Goal: Information Seeking & Learning: Learn about a topic

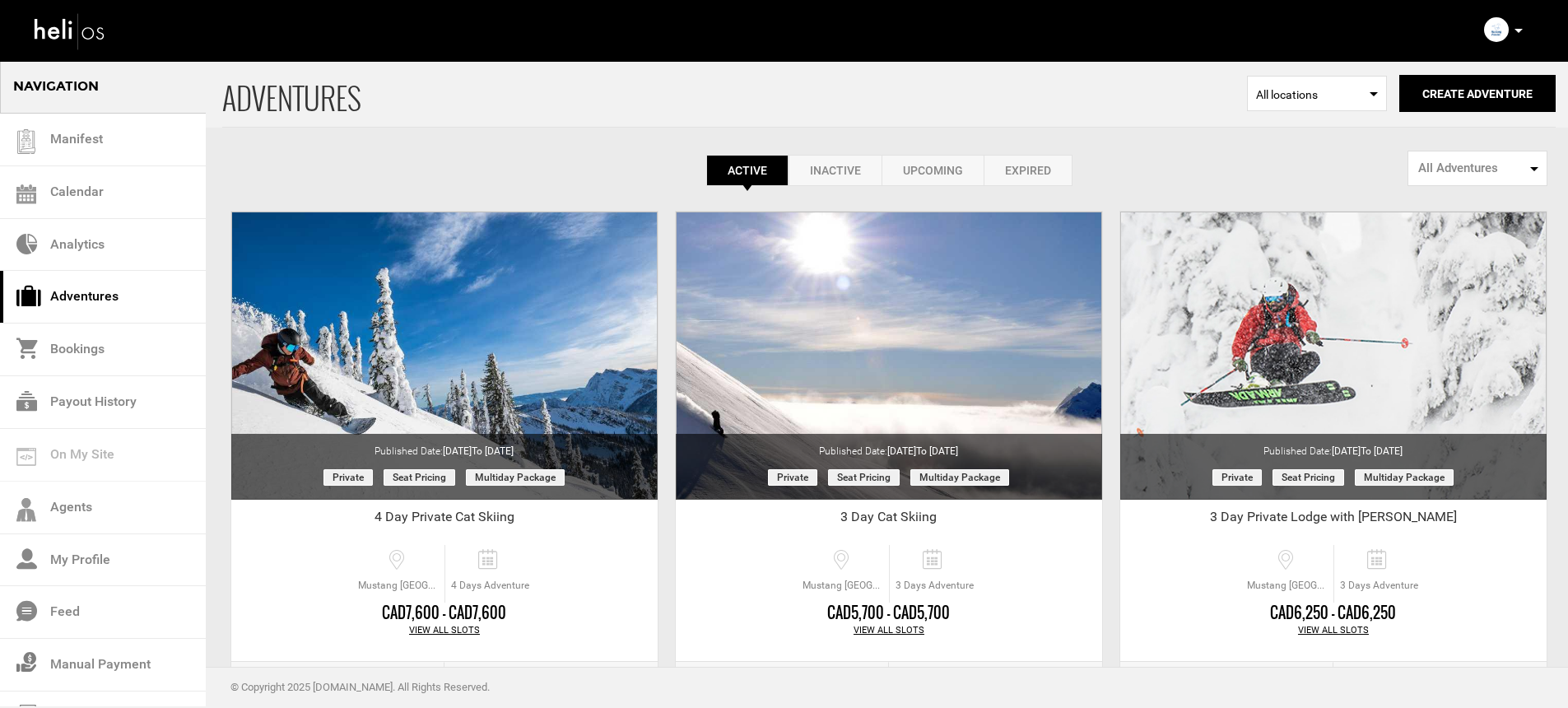
click at [1519, 35] on p at bounding box center [1518, 31] width 10 height 19
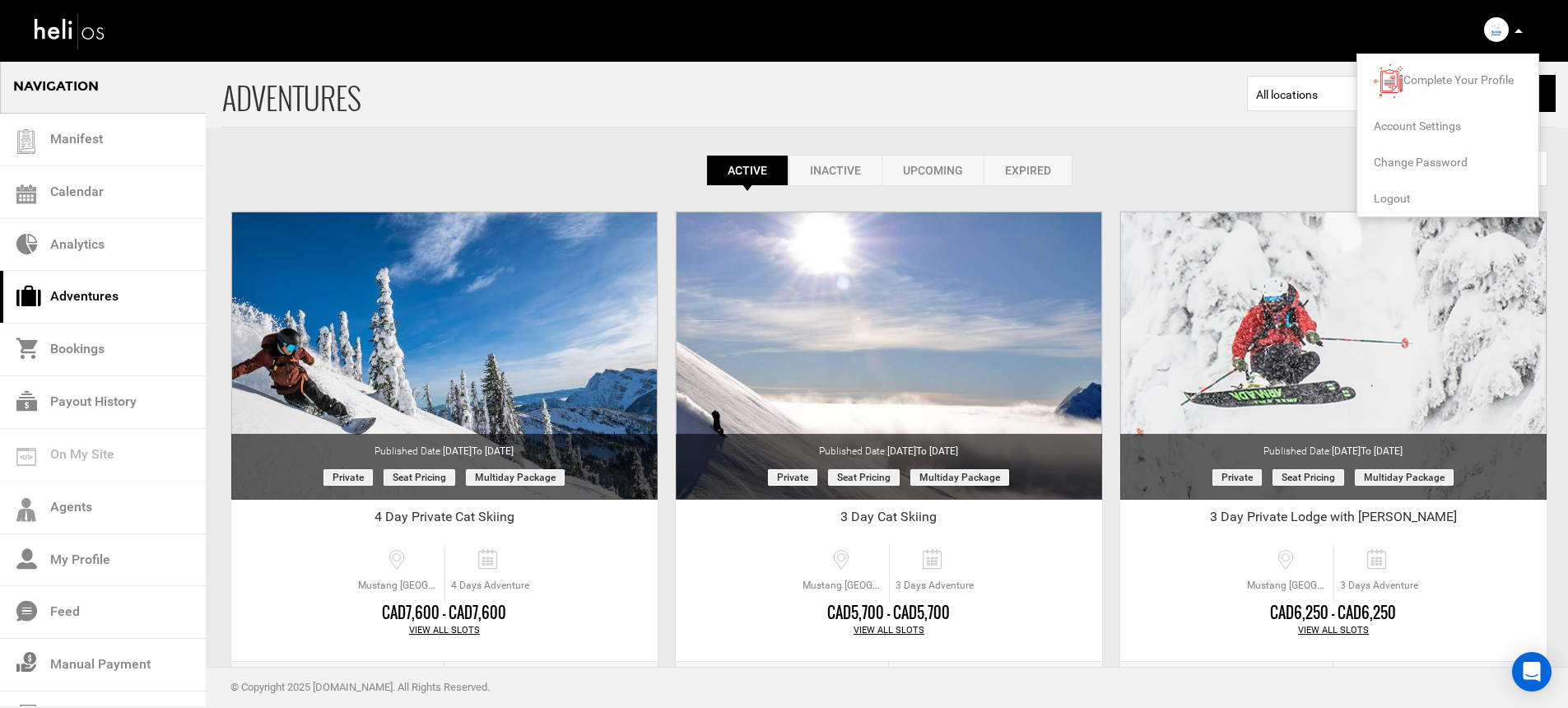
click at [1396, 199] on span "Logout" at bounding box center [1392, 197] width 37 height 13
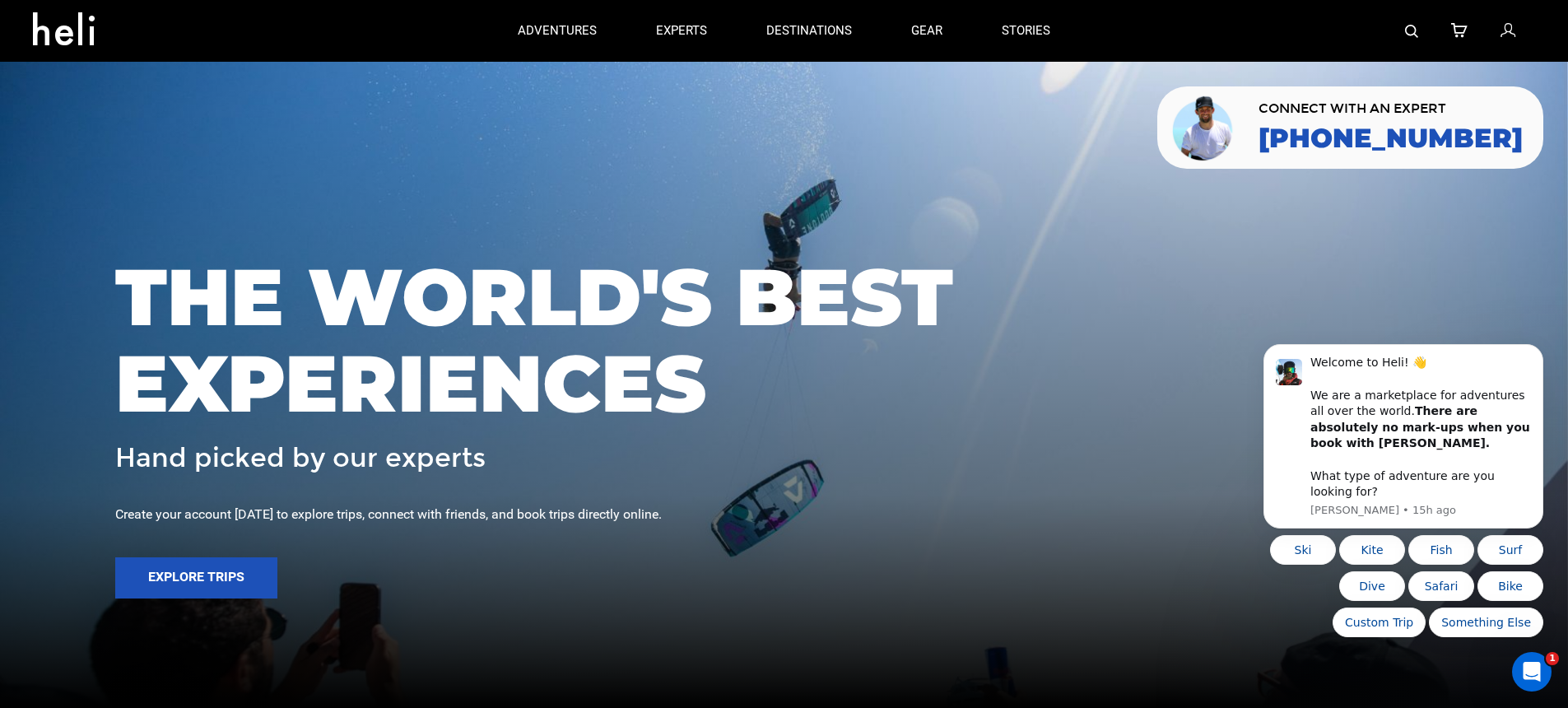
click at [1417, 27] on img at bounding box center [1411, 31] width 13 height 13
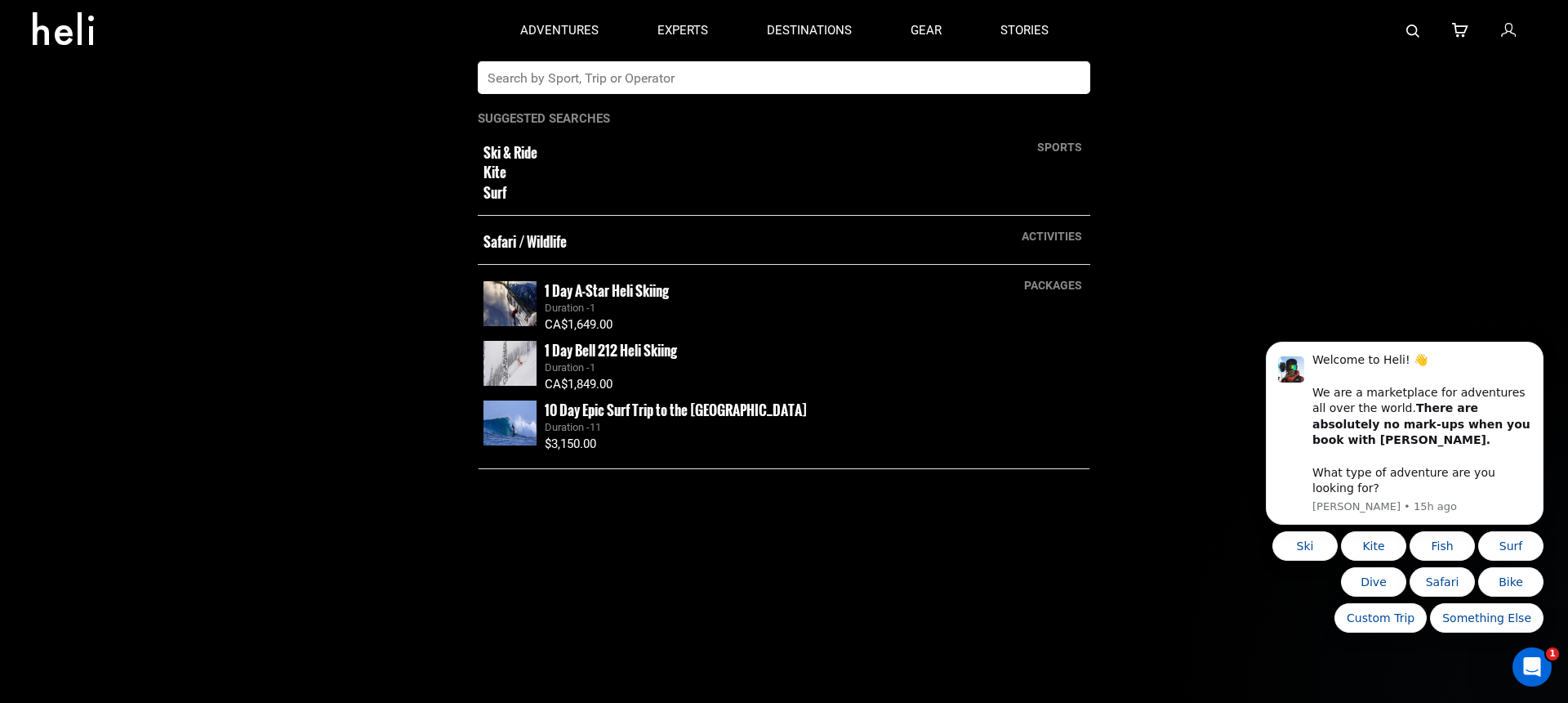
click at [956, 74] on input "text" at bounding box center [767, 78] width 579 height 32
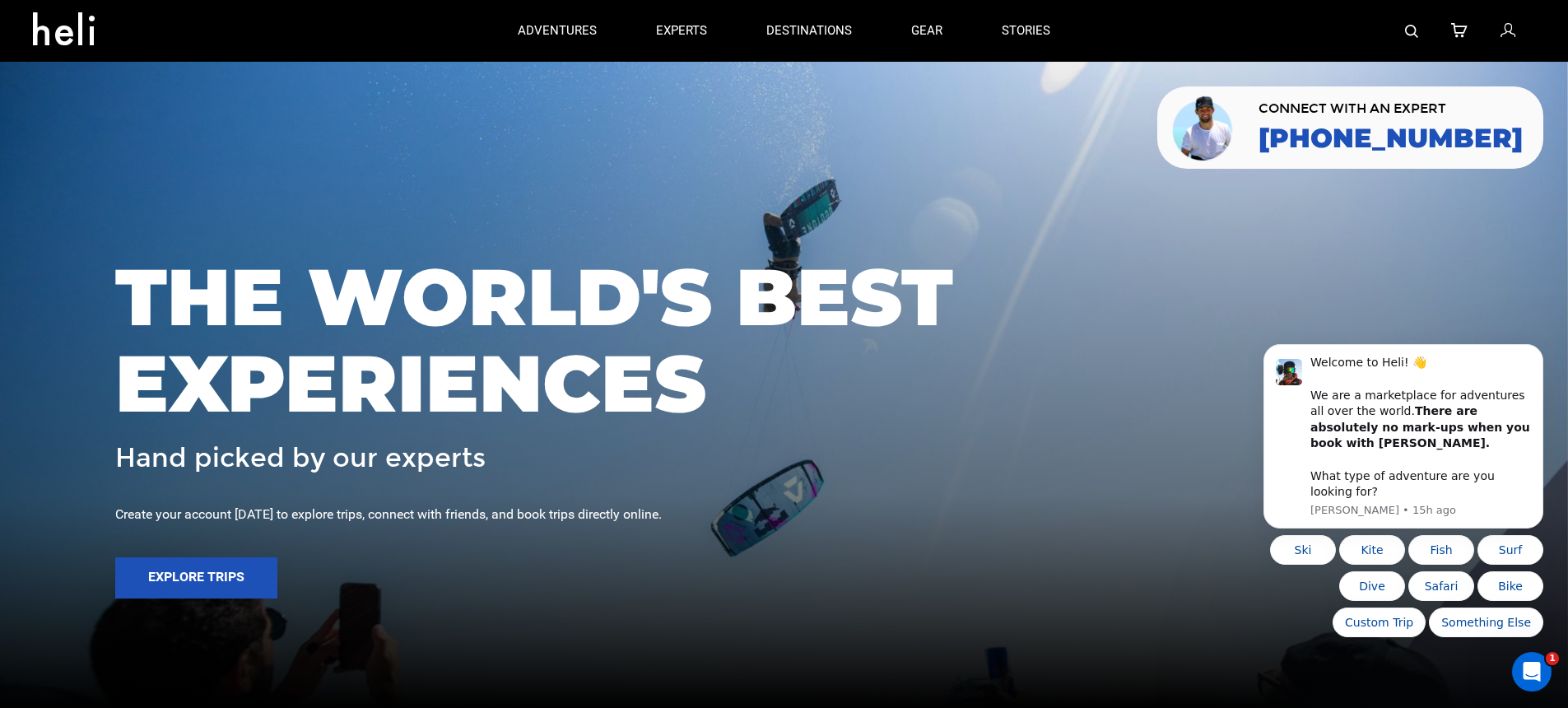
type input "[GEOGRAPHIC_DATA]"
click at [1415, 38] on link at bounding box center [1411, 31] width 13 height 62
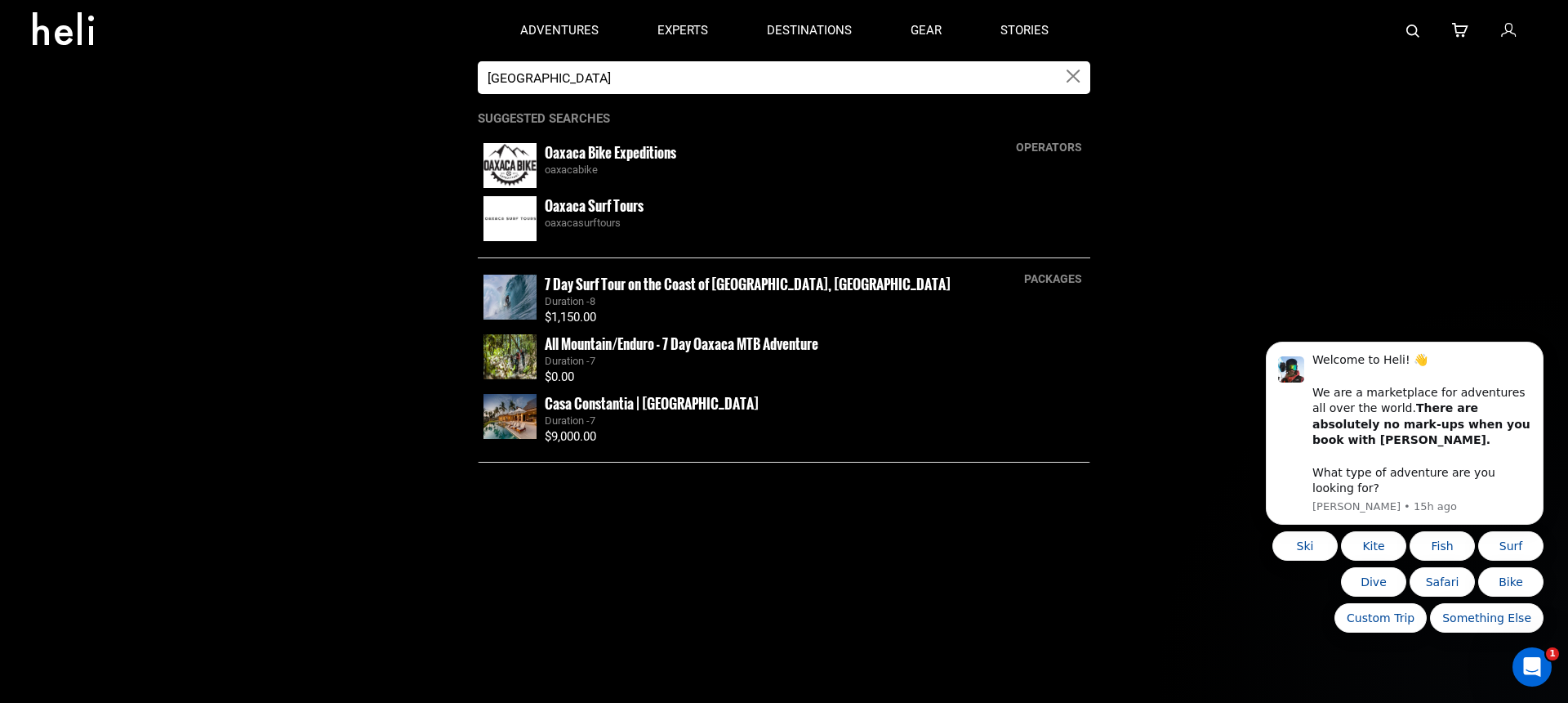
click at [704, 154] on div "Oaxaca Bike Expeditions oaxacabike" at bounding box center [815, 160] width 540 height 35
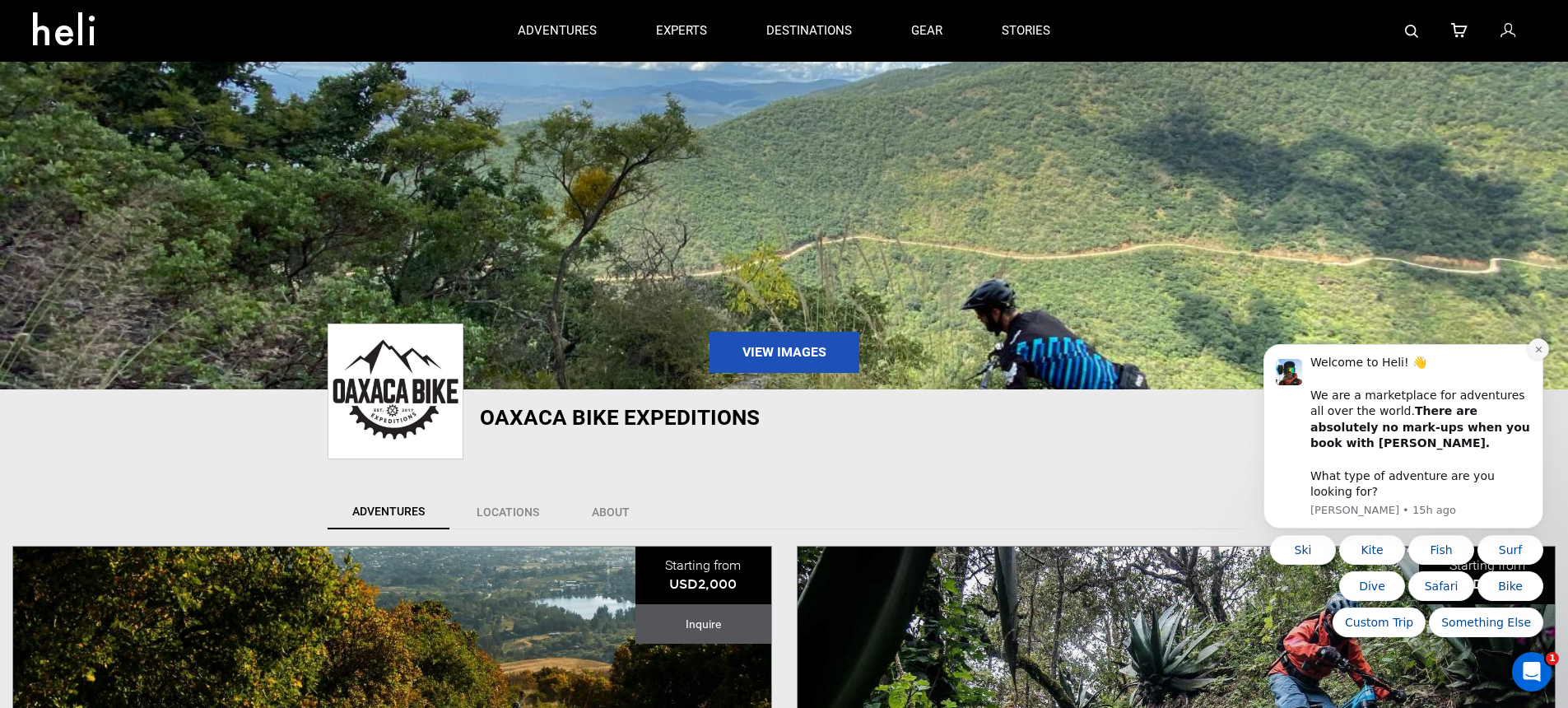
click at [1531, 360] on button "Dismiss notification" at bounding box center [1538, 348] width 21 height 21
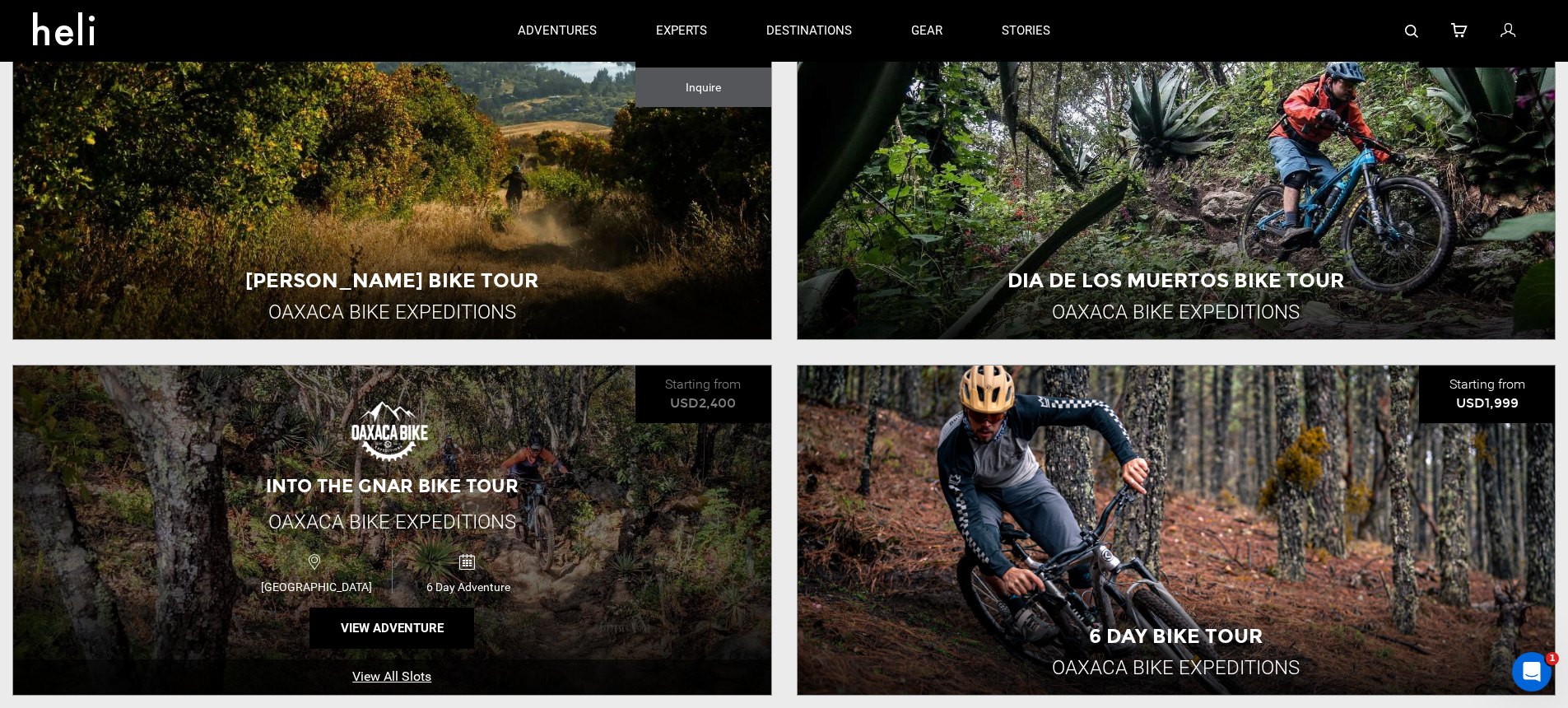
scroll to position [585, 0]
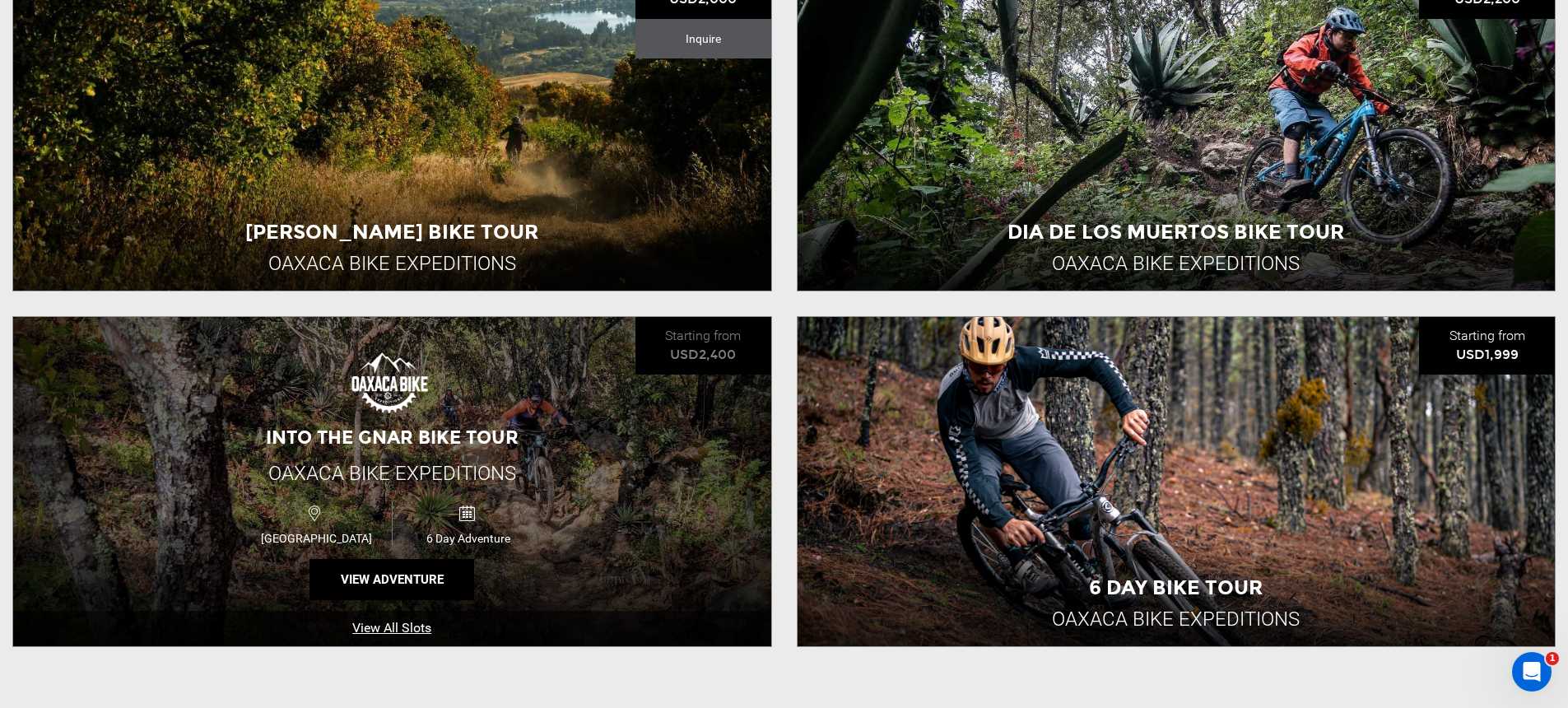
click at [374, 630] on link "View All Slots" at bounding box center [391, 628] width 758 height 35
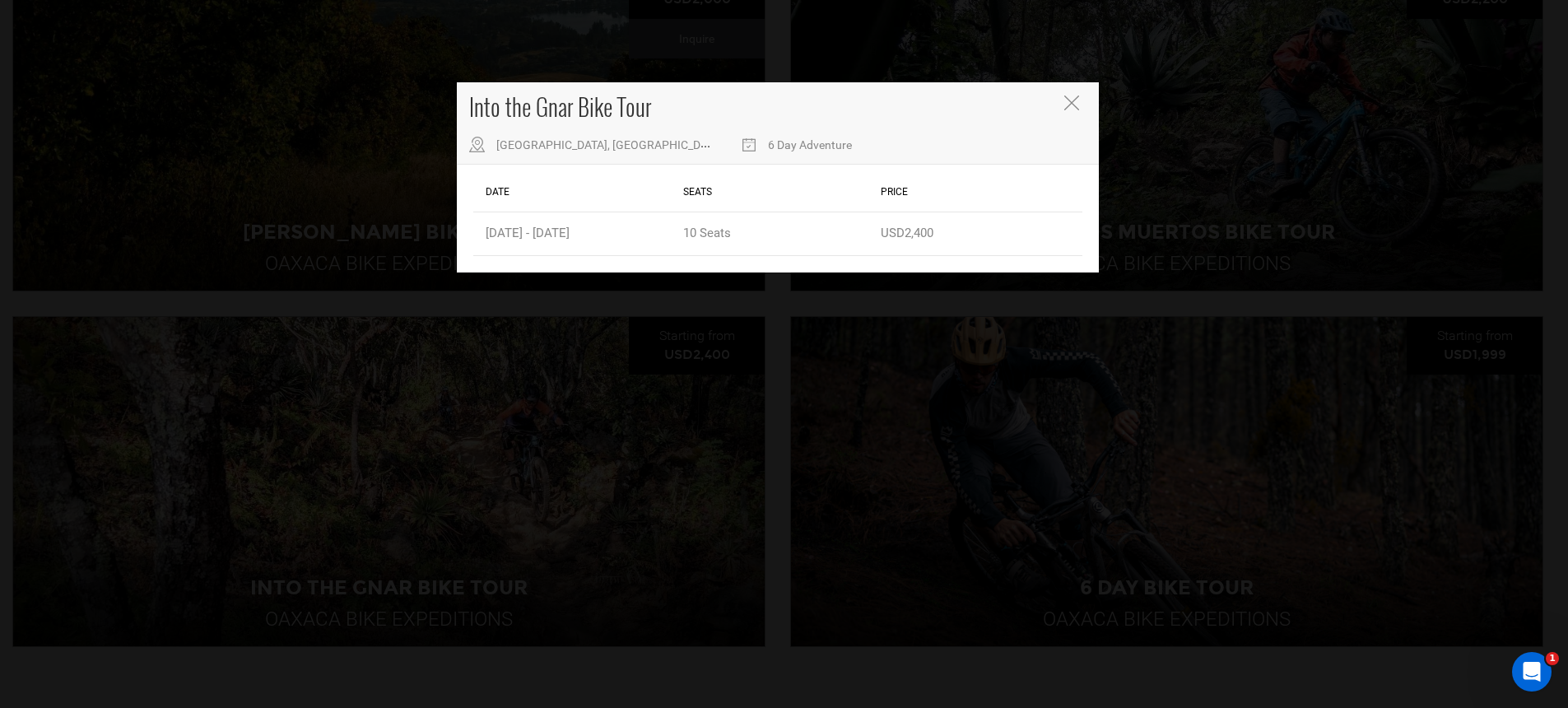
click at [373, 597] on div "Into the Gnar Bike Tour [GEOGRAPHIC_DATA], [GEOGRAPHIC_DATA] 6 Day Adventure Da…" at bounding box center [784, 354] width 1568 height 708
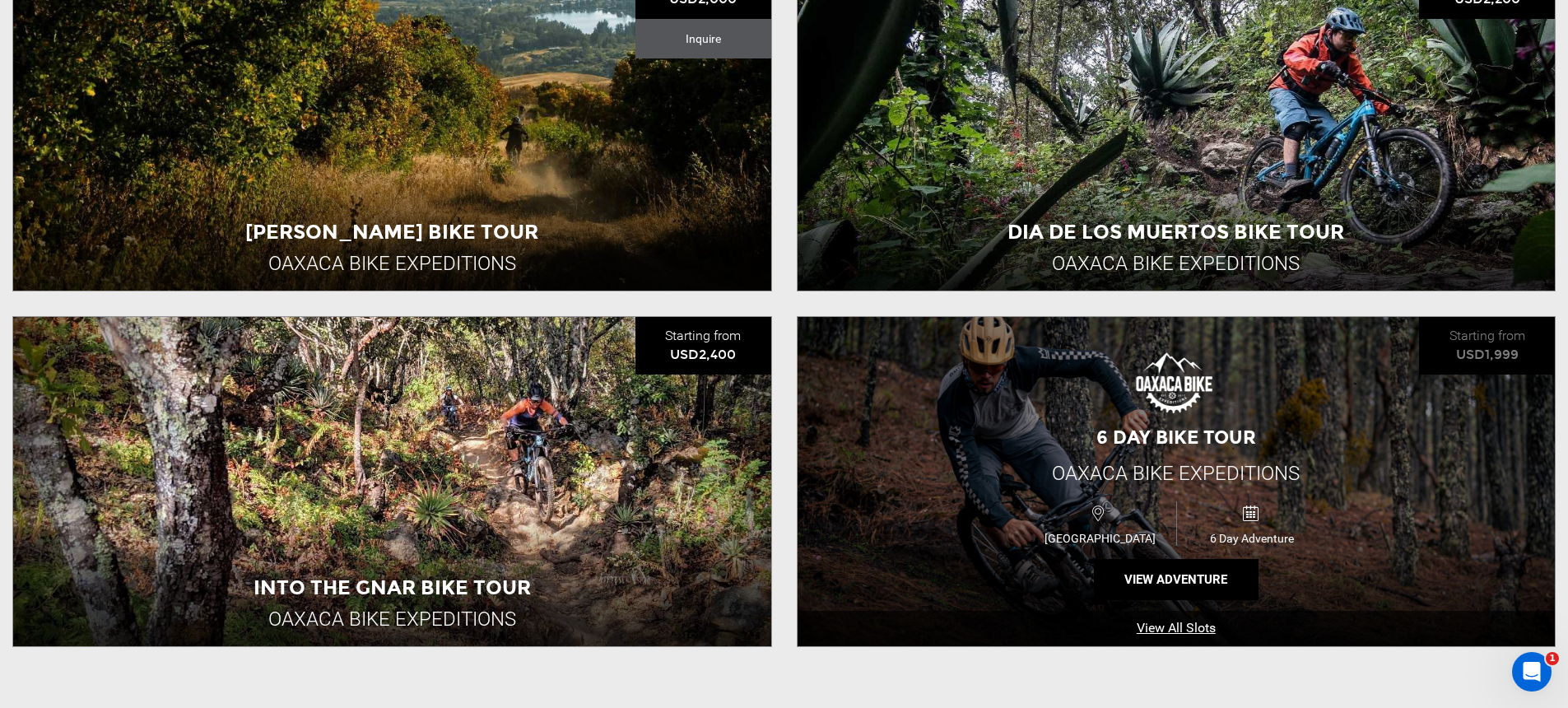
click at [1202, 625] on link "View All Slots" at bounding box center [1176, 628] width 758 height 35
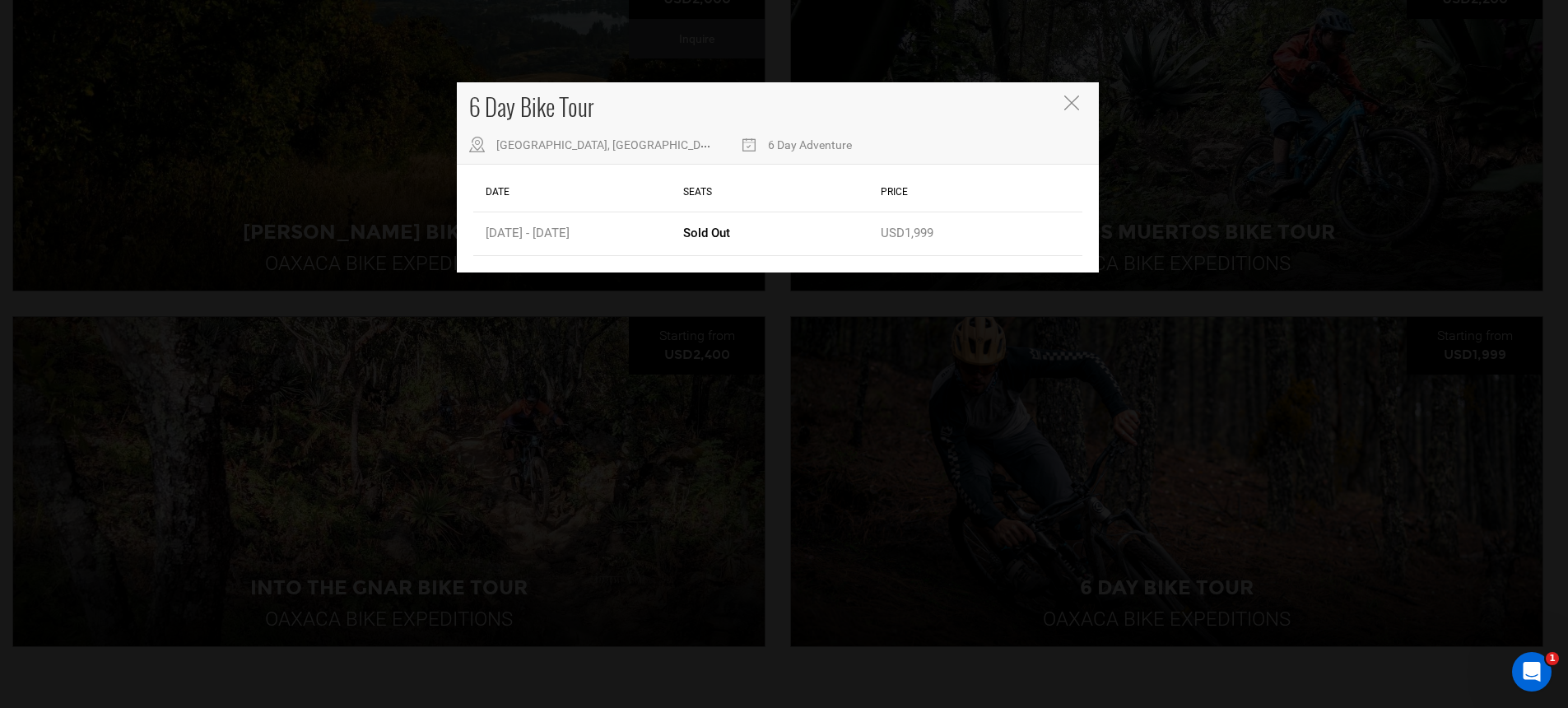
click at [922, 589] on div "6 Day Bike Tour [GEOGRAPHIC_DATA], [GEOGRAPHIC_DATA] 6 Day Adventure Date Seats…" at bounding box center [784, 354] width 1568 height 708
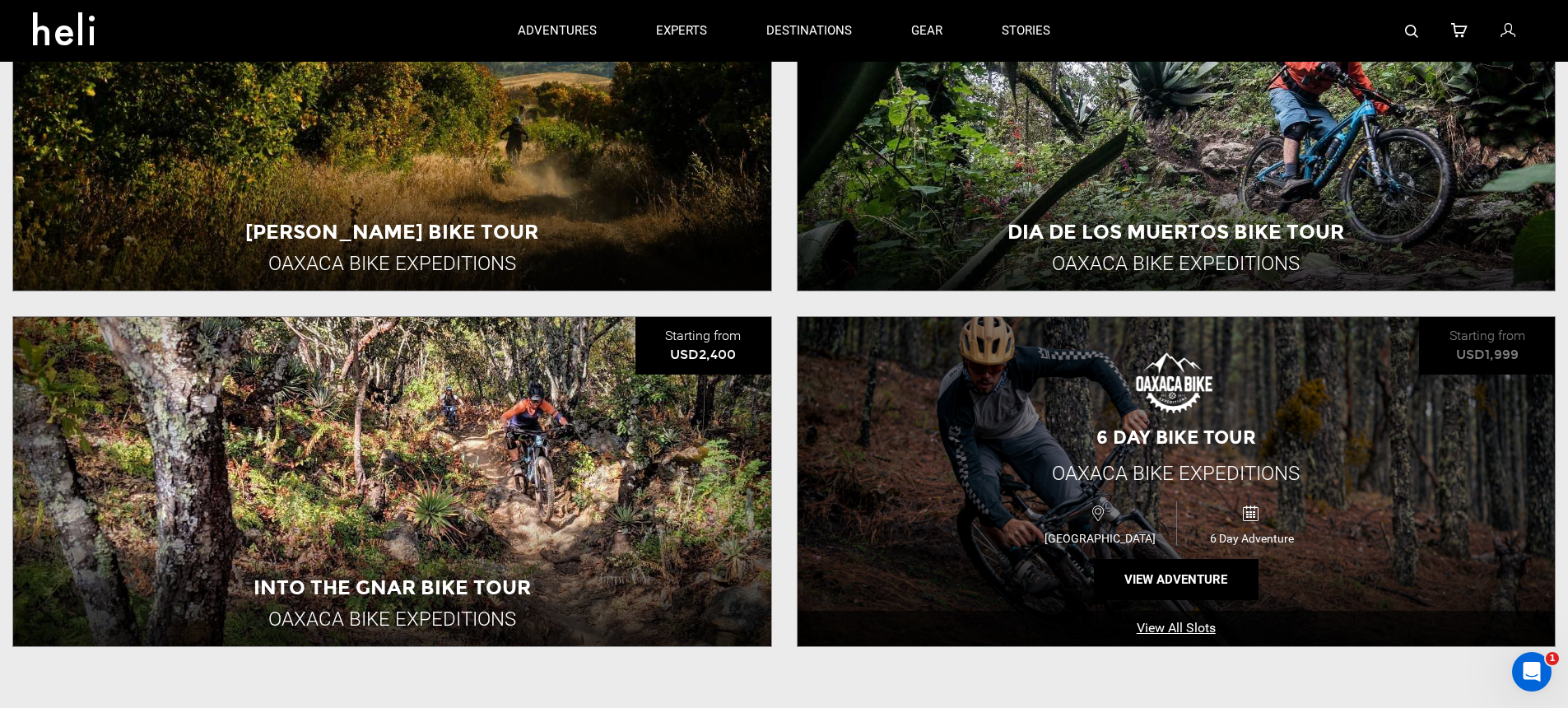
scroll to position [518, 0]
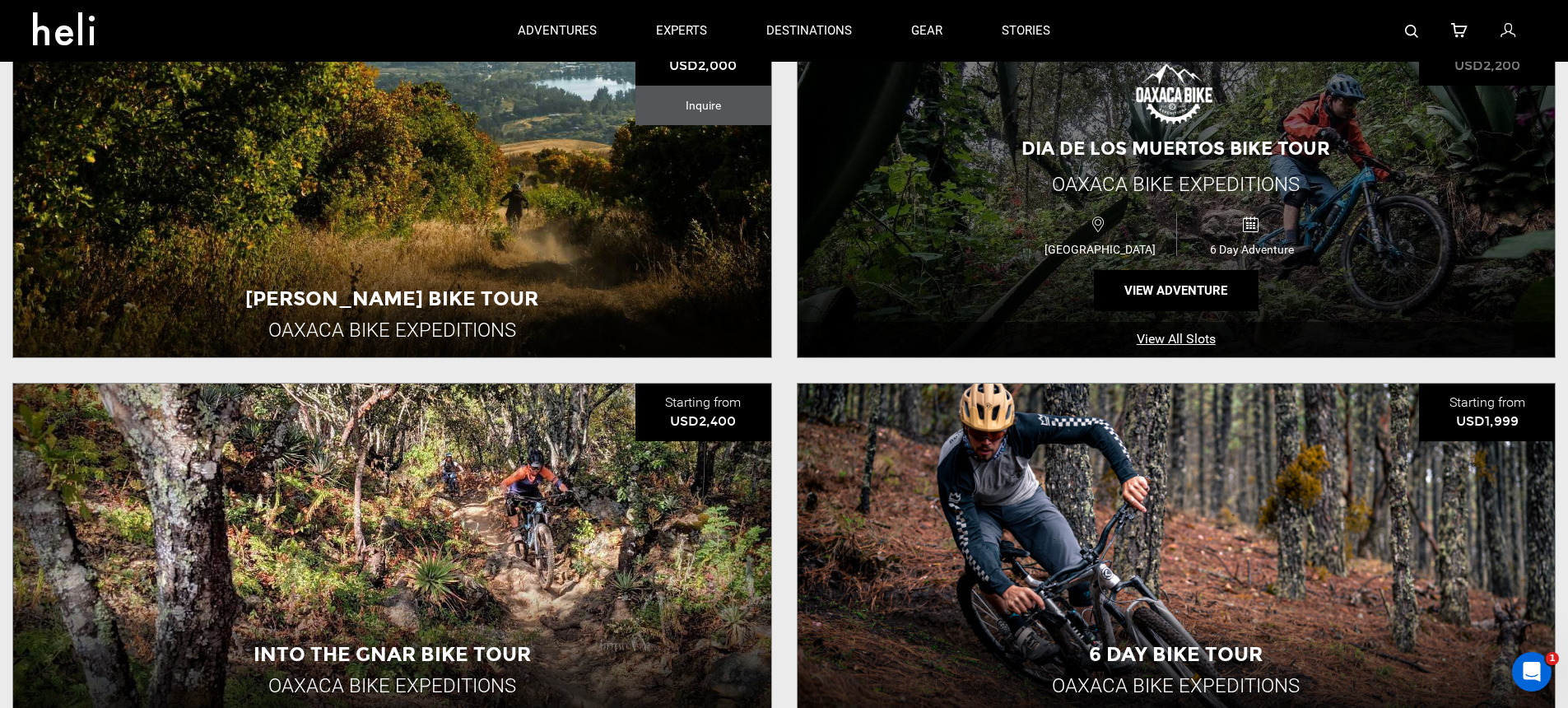
click at [1160, 341] on link "View All Slots" at bounding box center [1176, 339] width 758 height 35
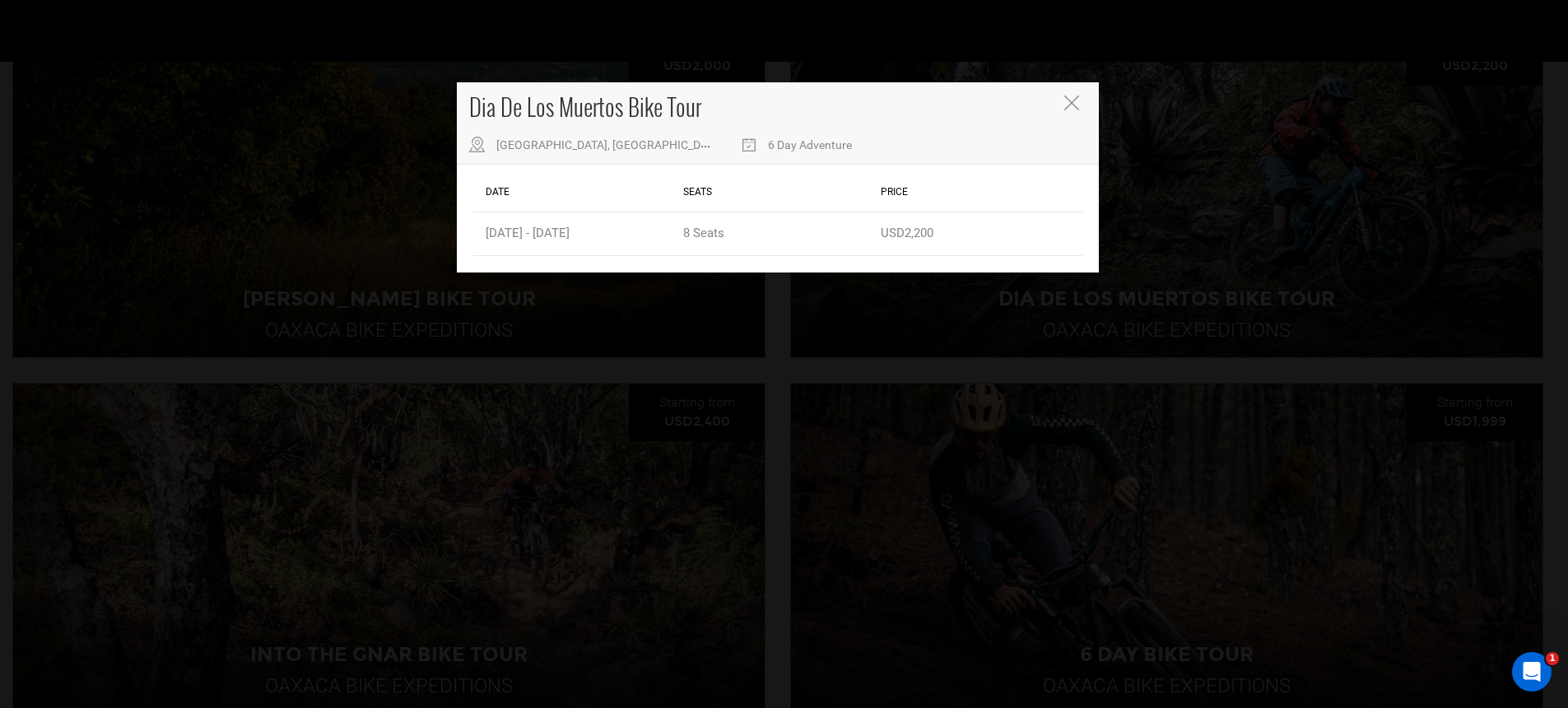
click at [968, 414] on div "Dia De Los Muertos Bike Tour [GEOGRAPHIC_DATA], [GEOGRAPHIC_DATA] 6 Day Adventu…" at bounding box center [784, 354] width 1568 height 708
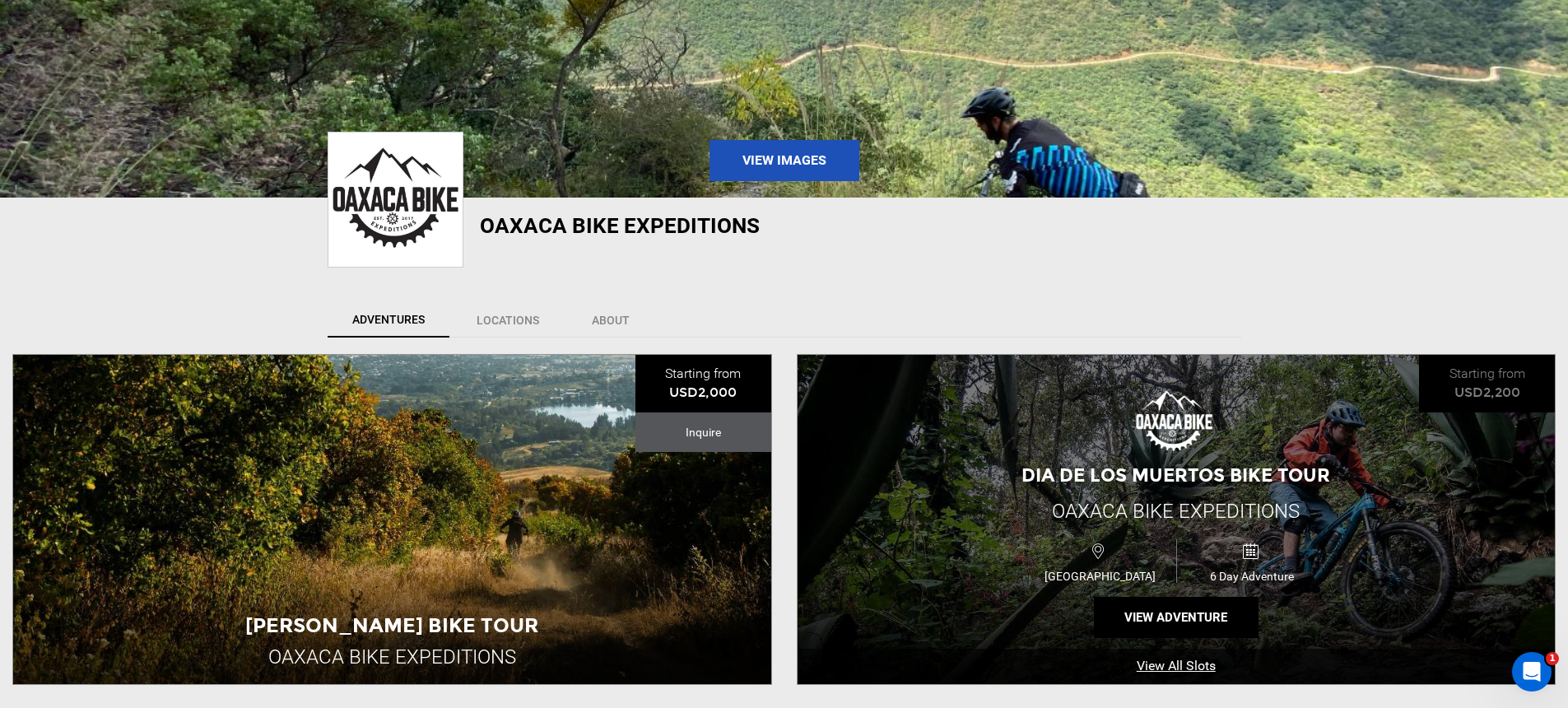
scroll to position [512, 0]
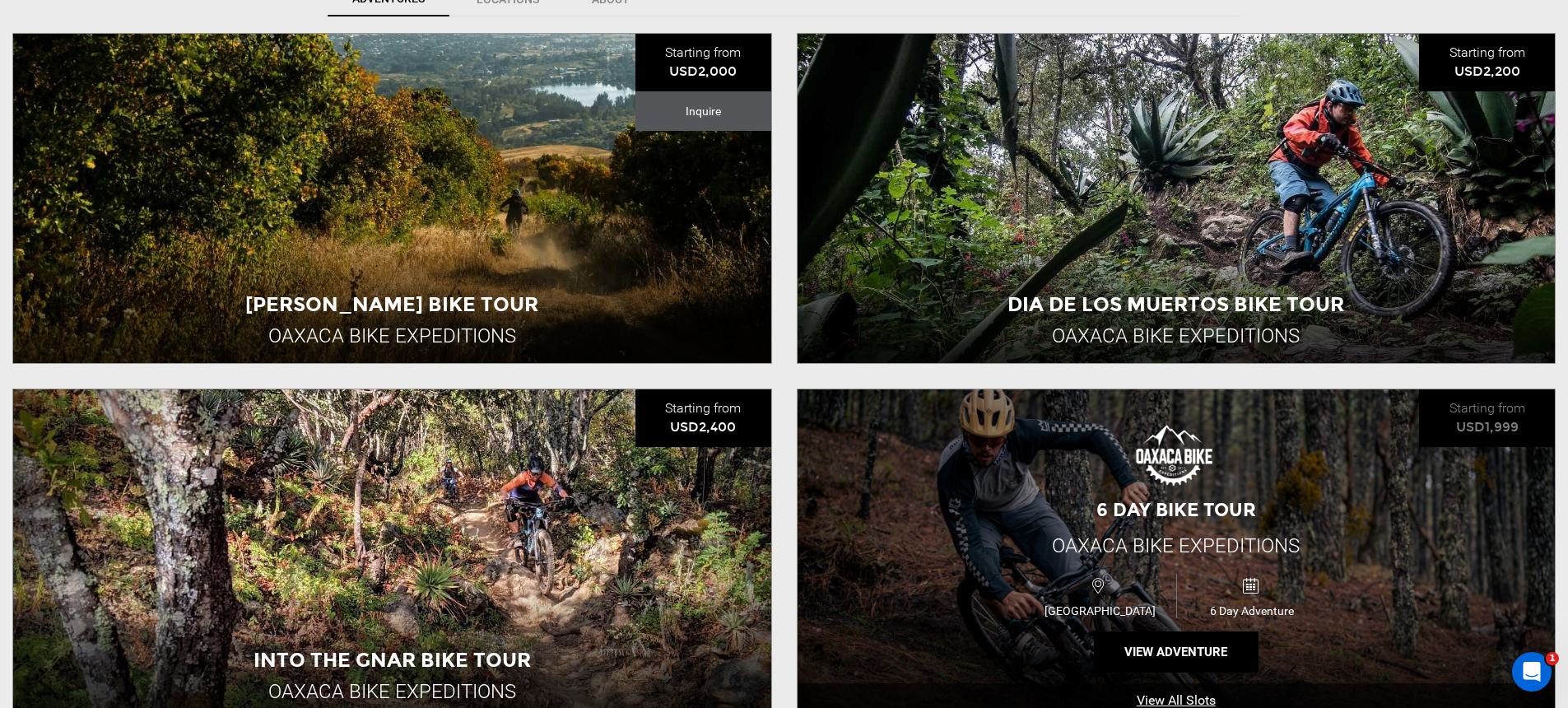
click at [914, 454] on div "6 Day Bike Tour Oaxaca Bike Expeditions [GEOGRAPHIC_DATA] 6 Day Adventure View …" at bounding box center [1176, 554] width 758 height 330
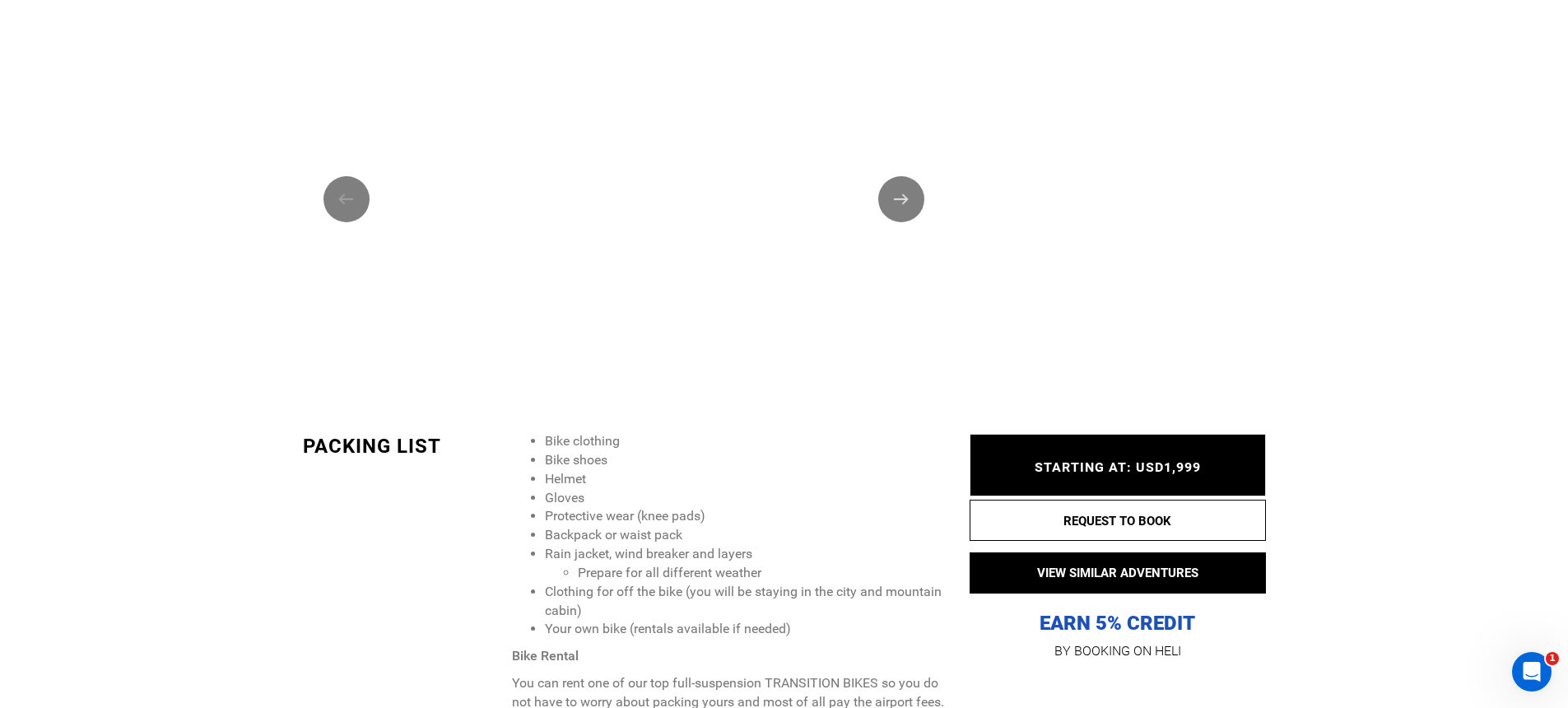
scroll to position [2506, 0]
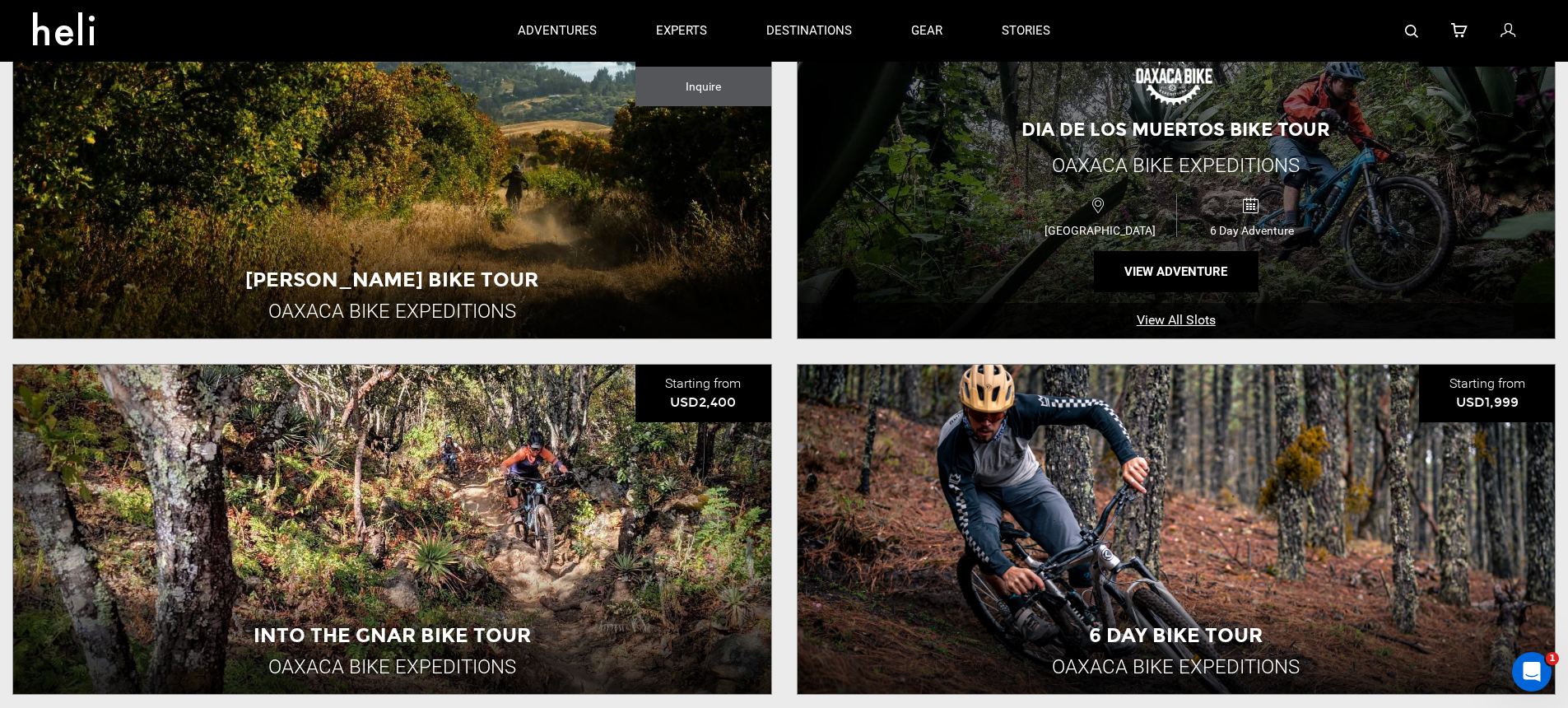
scroll to position [451, 0]
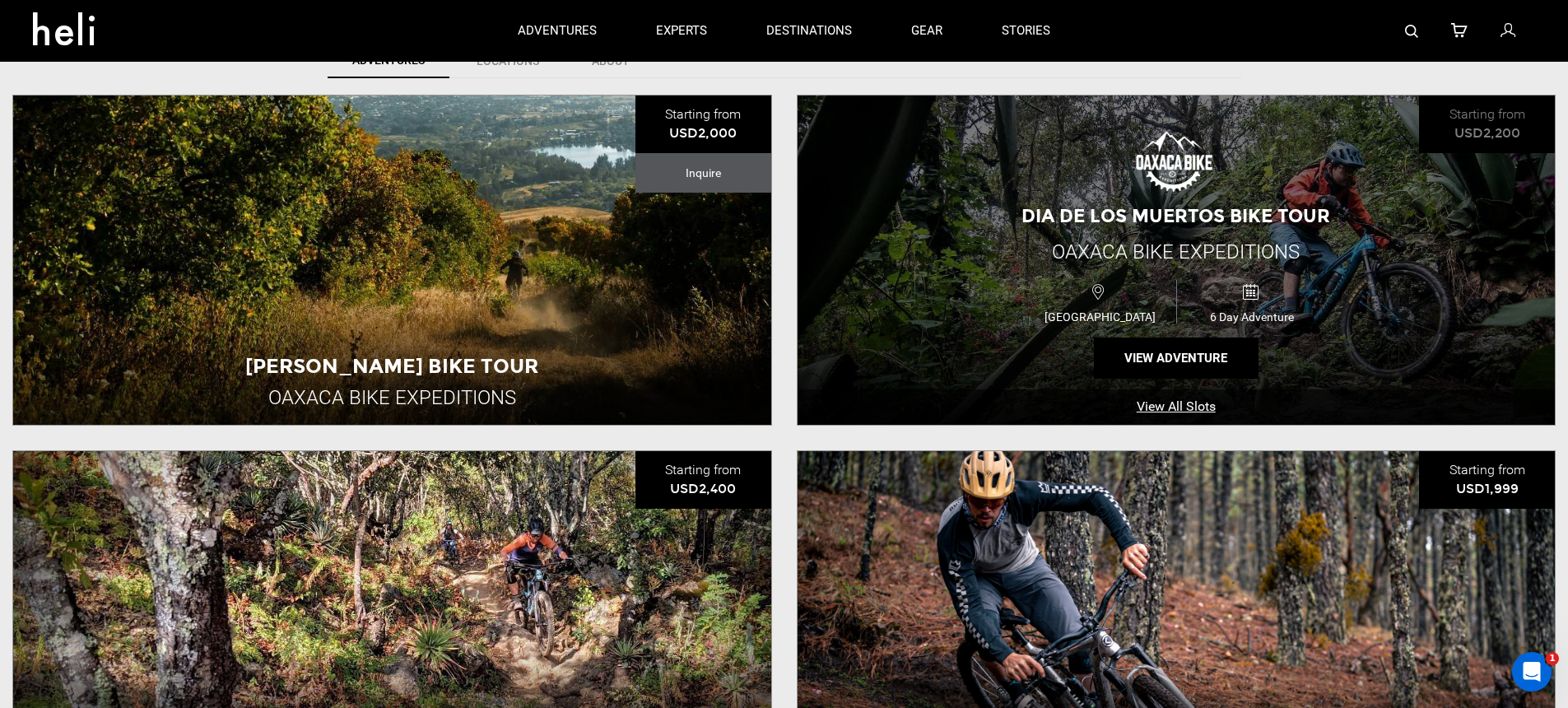
click at [925, 313] on div "Dia De Los Muertos Bike Tour Oaxaca Bike Expeditions [GEOGRAPHIC_DATA] 6 Day Ad…" at bounding box center [1176, 260] width 758 height 330
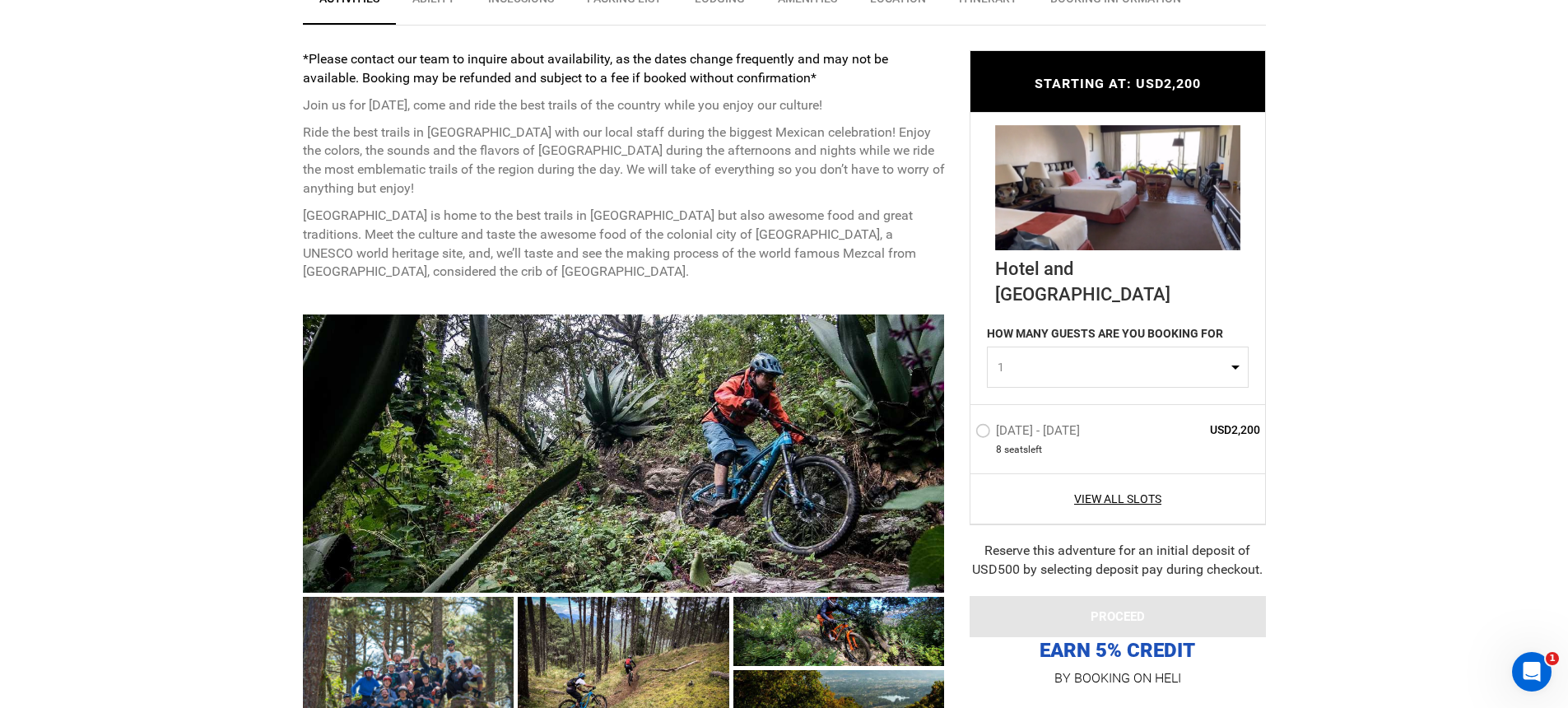
scroll to position [433, 0]
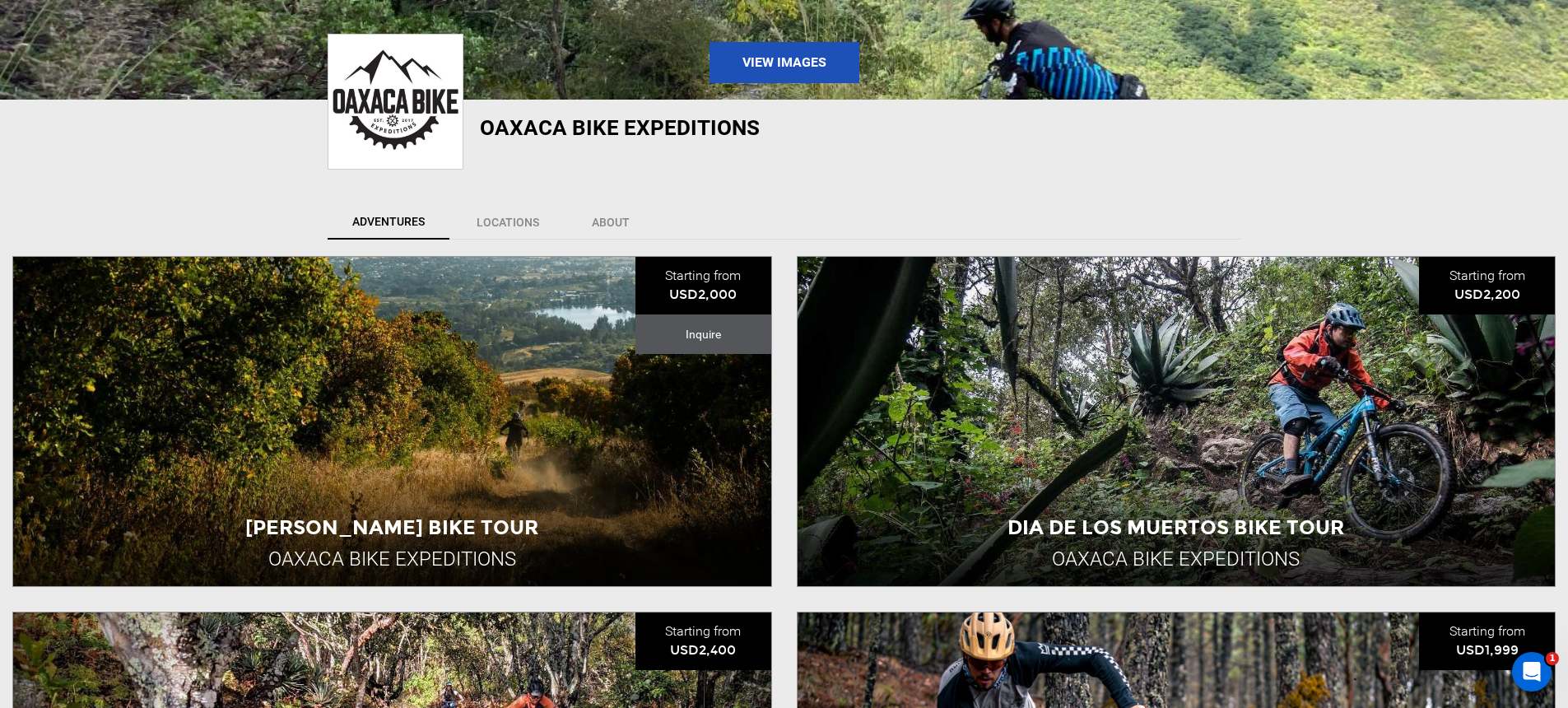
scroll to position [663, 0]
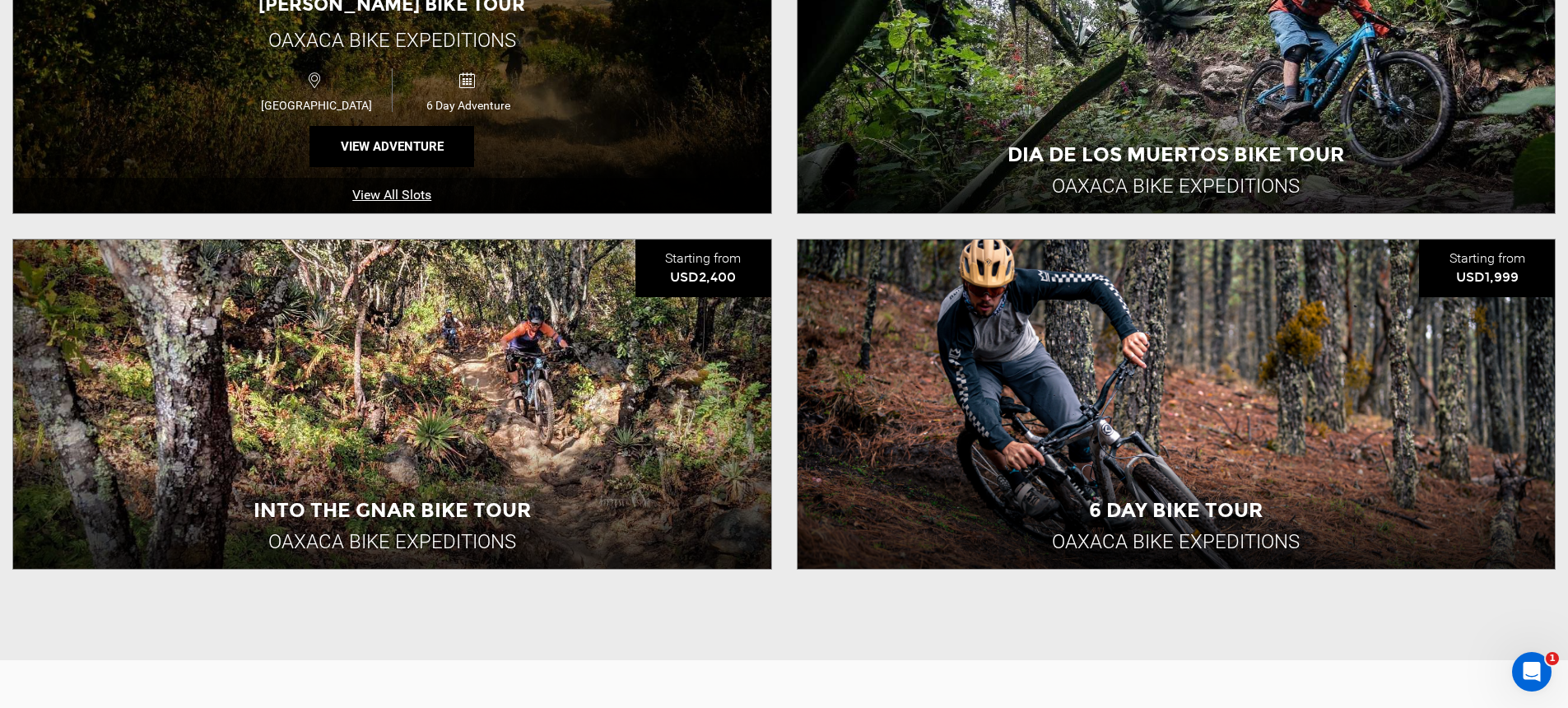
click at [572, 180] on link "View All Slots" at bounding box center [391, 195] width 758 height 35
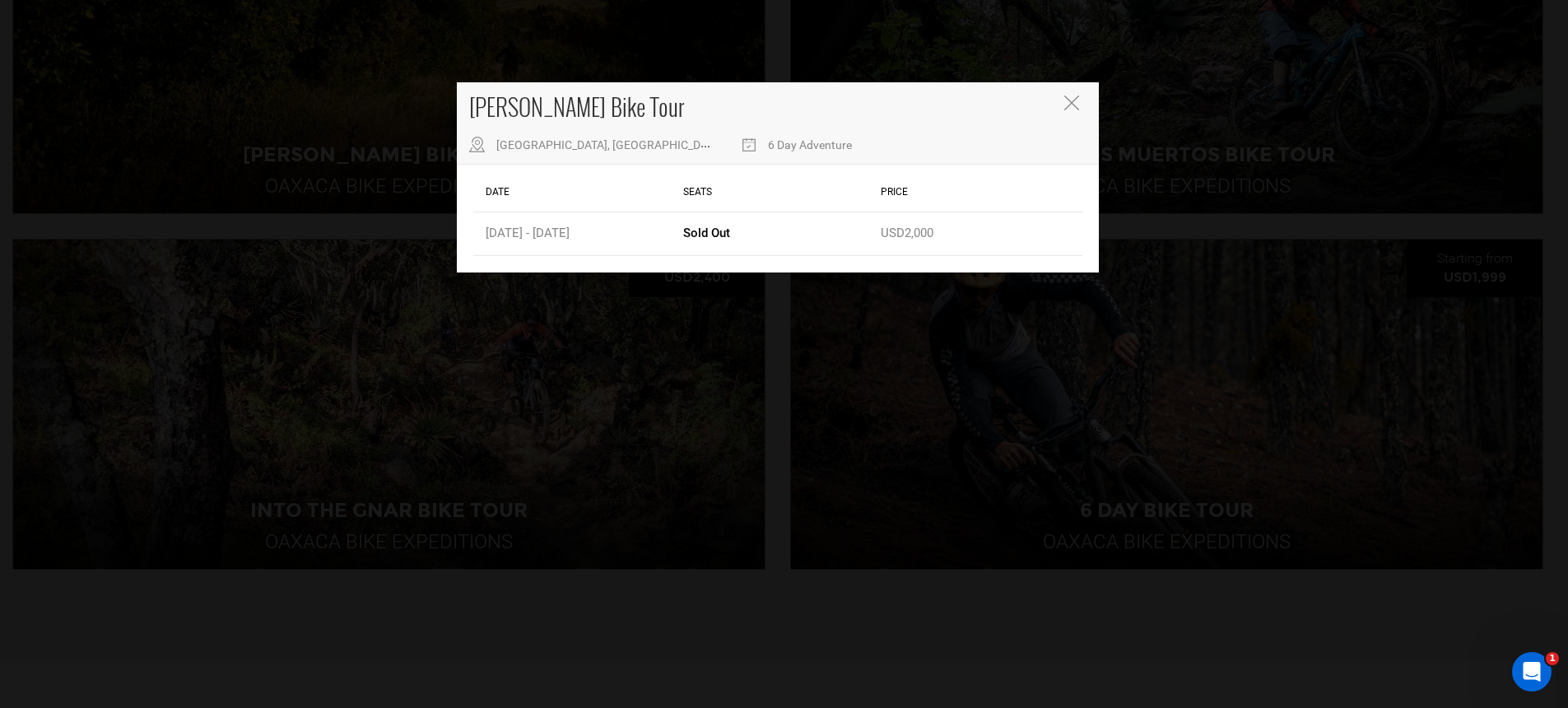
click at [537, 332] on div "[PERSON_NAME] Bike Tour [GEOGRAPHIC_DATA], [GEOGRAPHIC_DATA] 6 Day Adventure Da…" at bounding box center [784, 354] width 1568 height 708
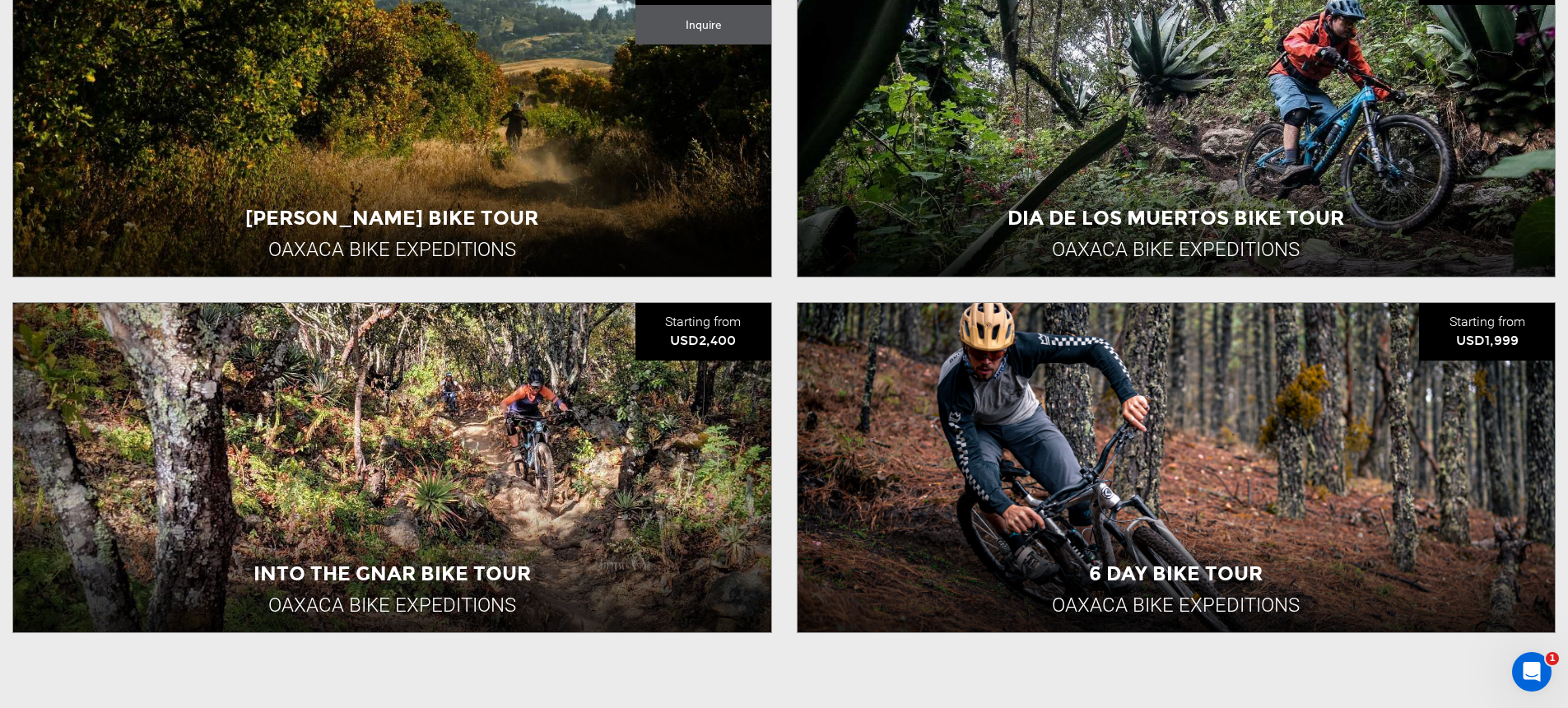
scroll to position [684, 0]
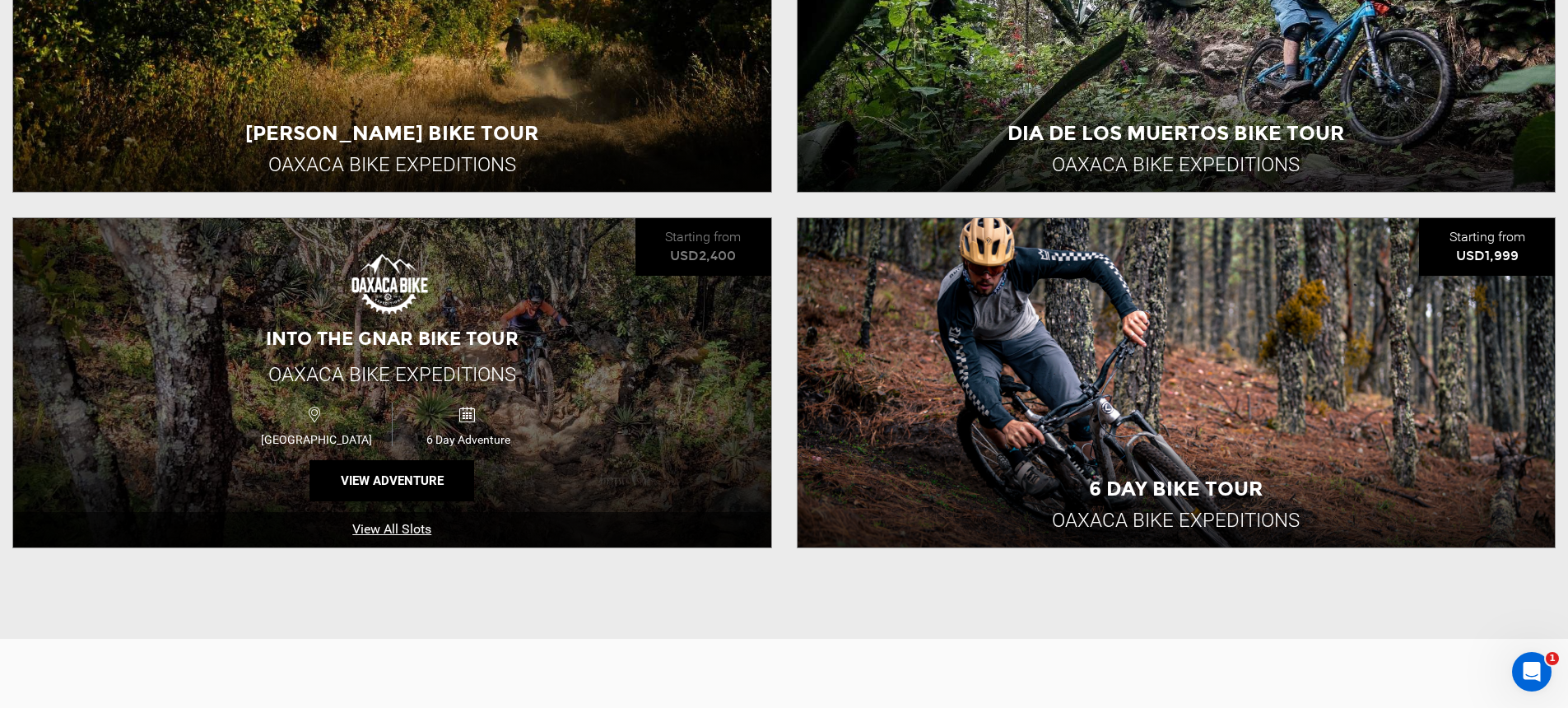
click at [631, 324] on div "Into the Gnar Bike Tour Oaxaca Bike Expeditions [GEOGRAPHIC_DATA] 6 Day Adventu…" at bounding box center [391, 383] width 758 height 330
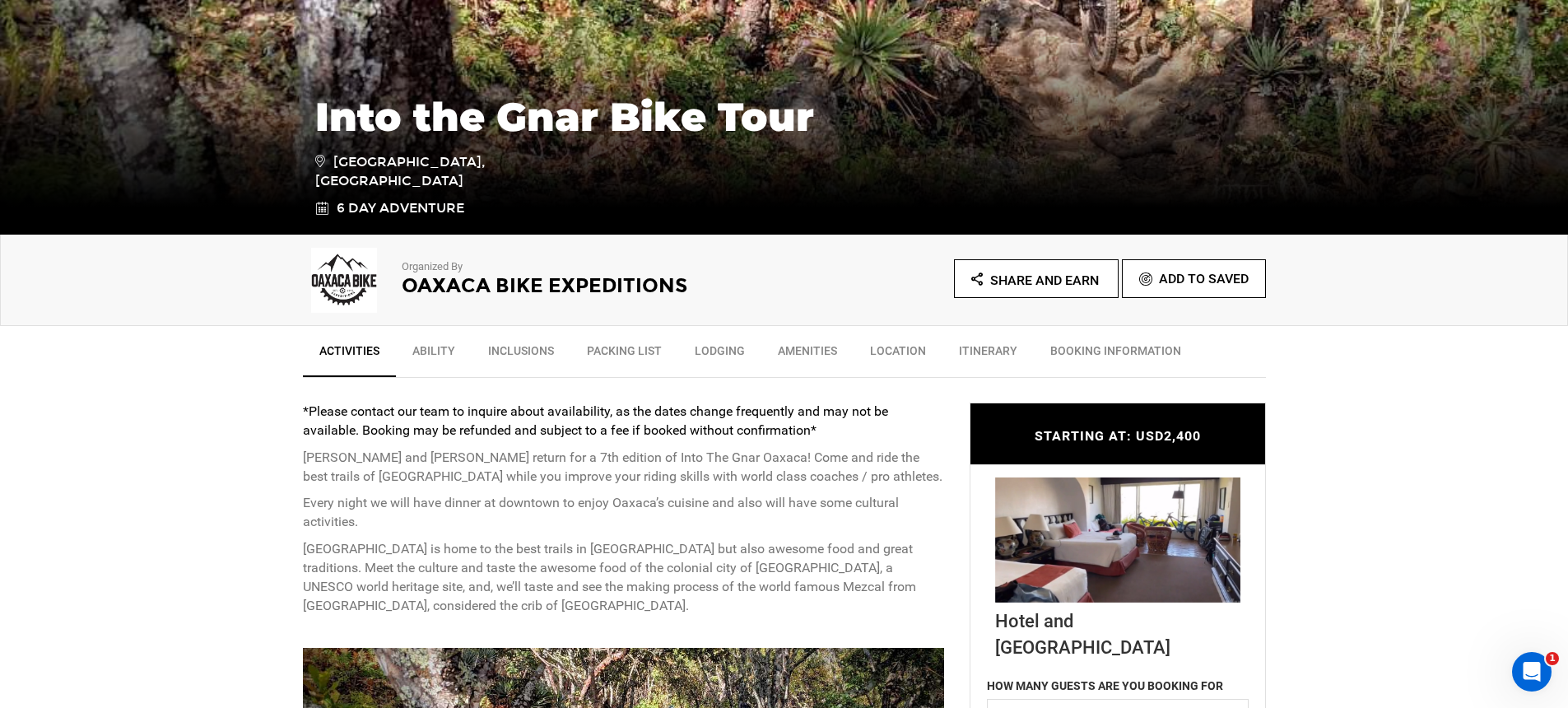
scroll to position [552, 0]
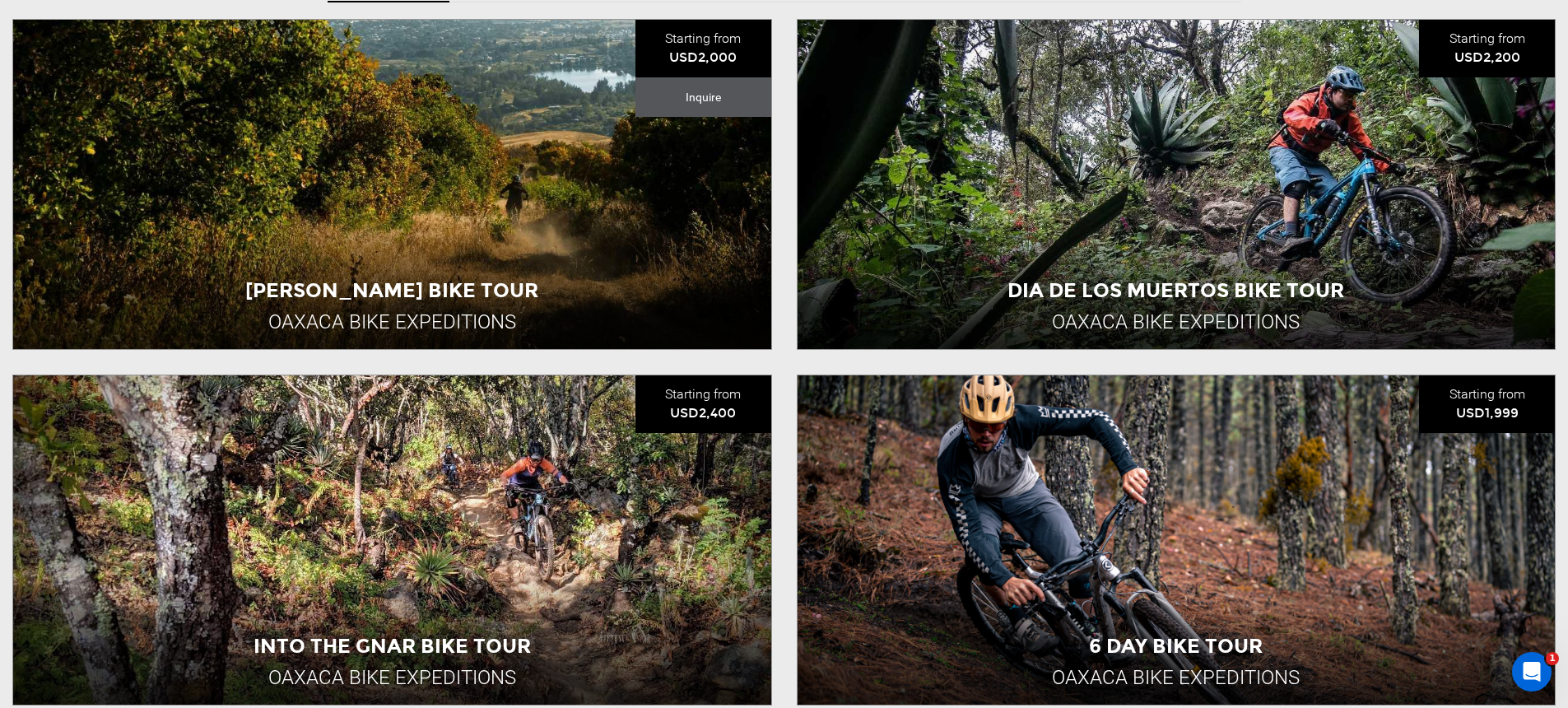
scroll to position [899, 0]
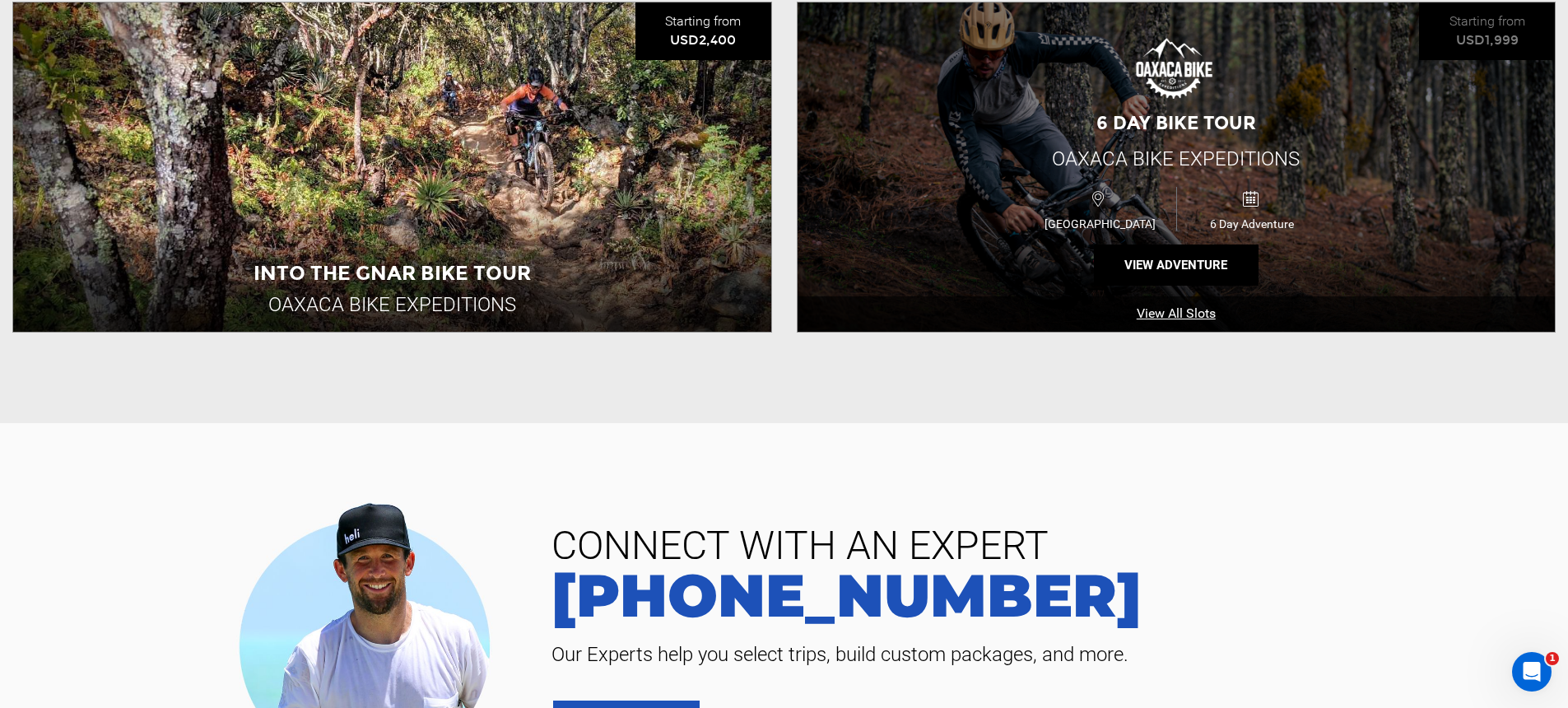
click at [1103, 183] on div "[GEOGRAPHIC_DATA] 6 Day Adventure" at bounding box center [1176, 208] width 454 height 54
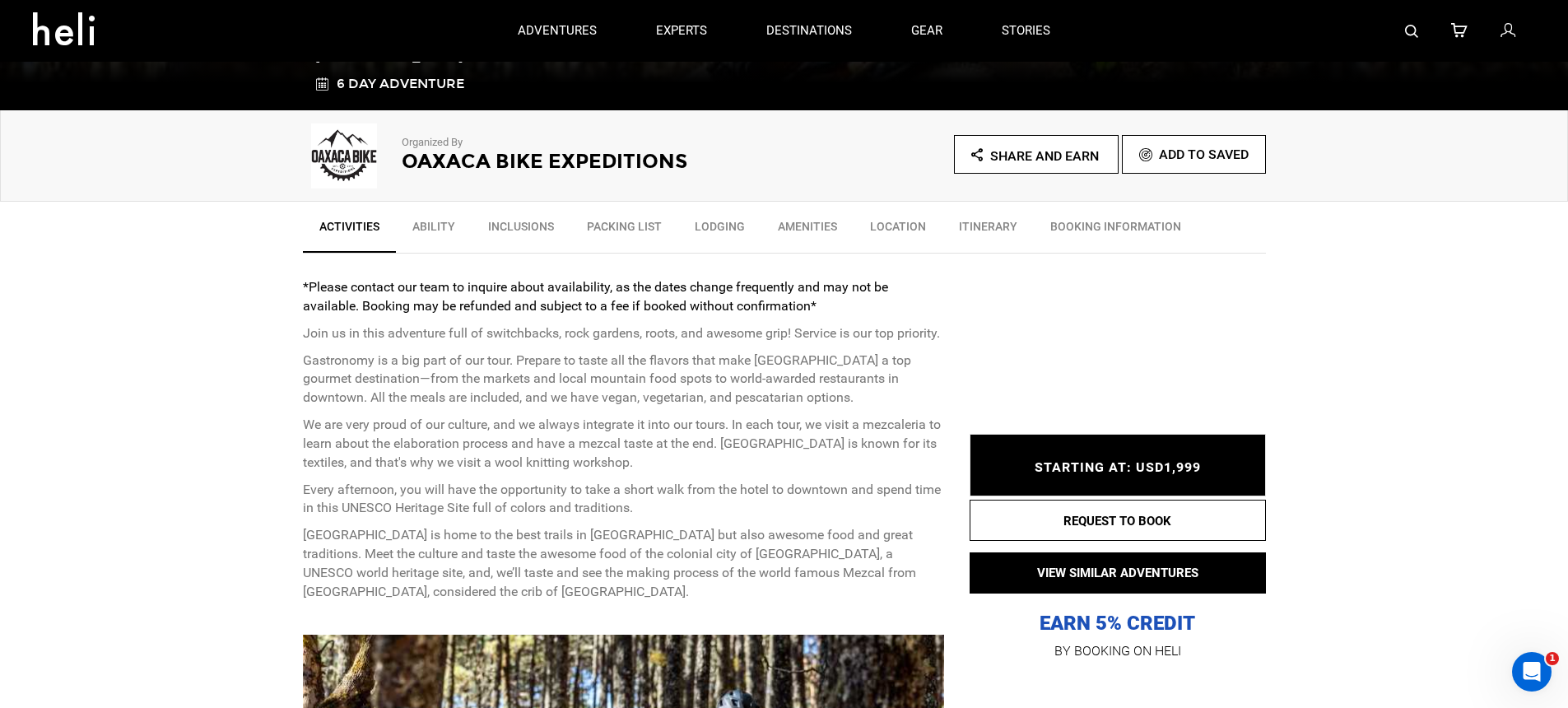
scroll to position [124, 0]
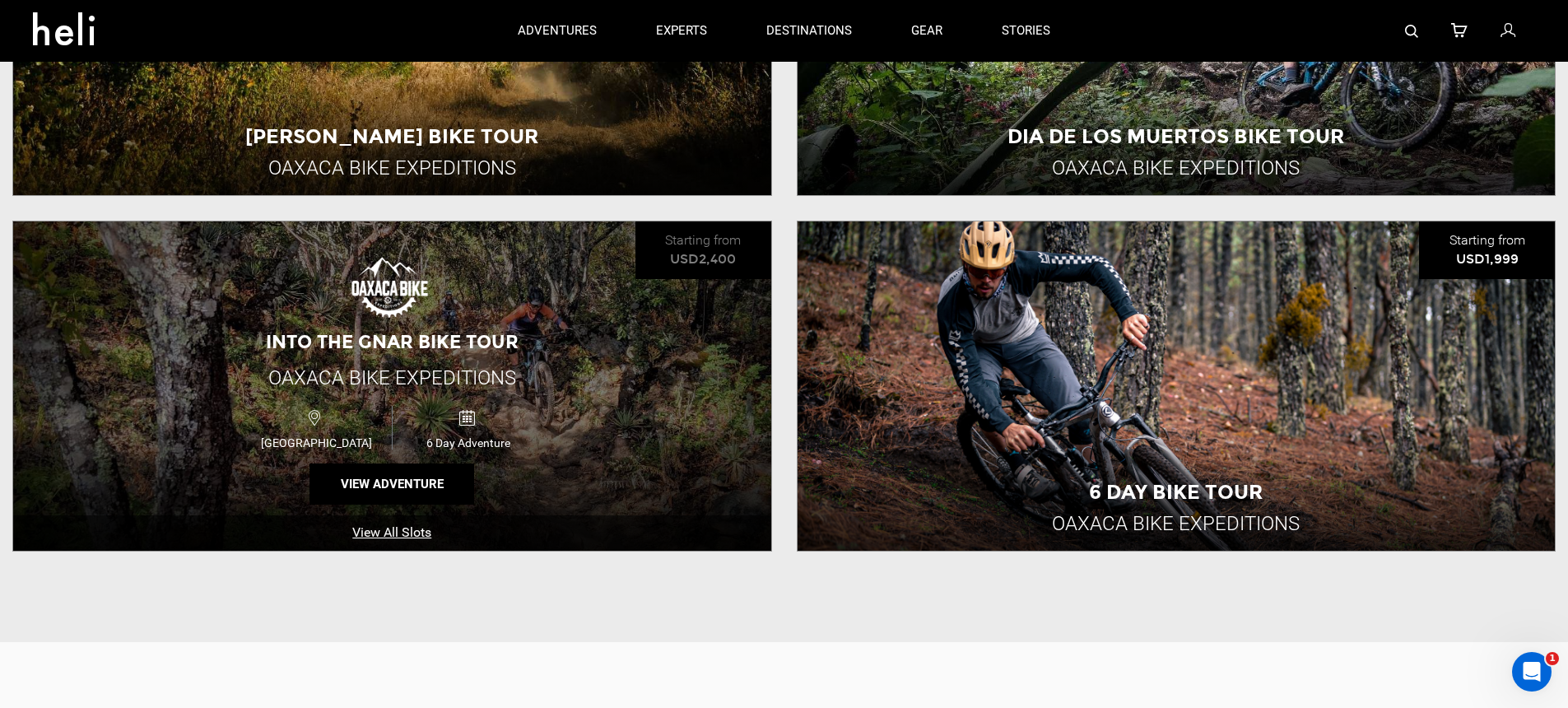
scroll to position [585, 0]
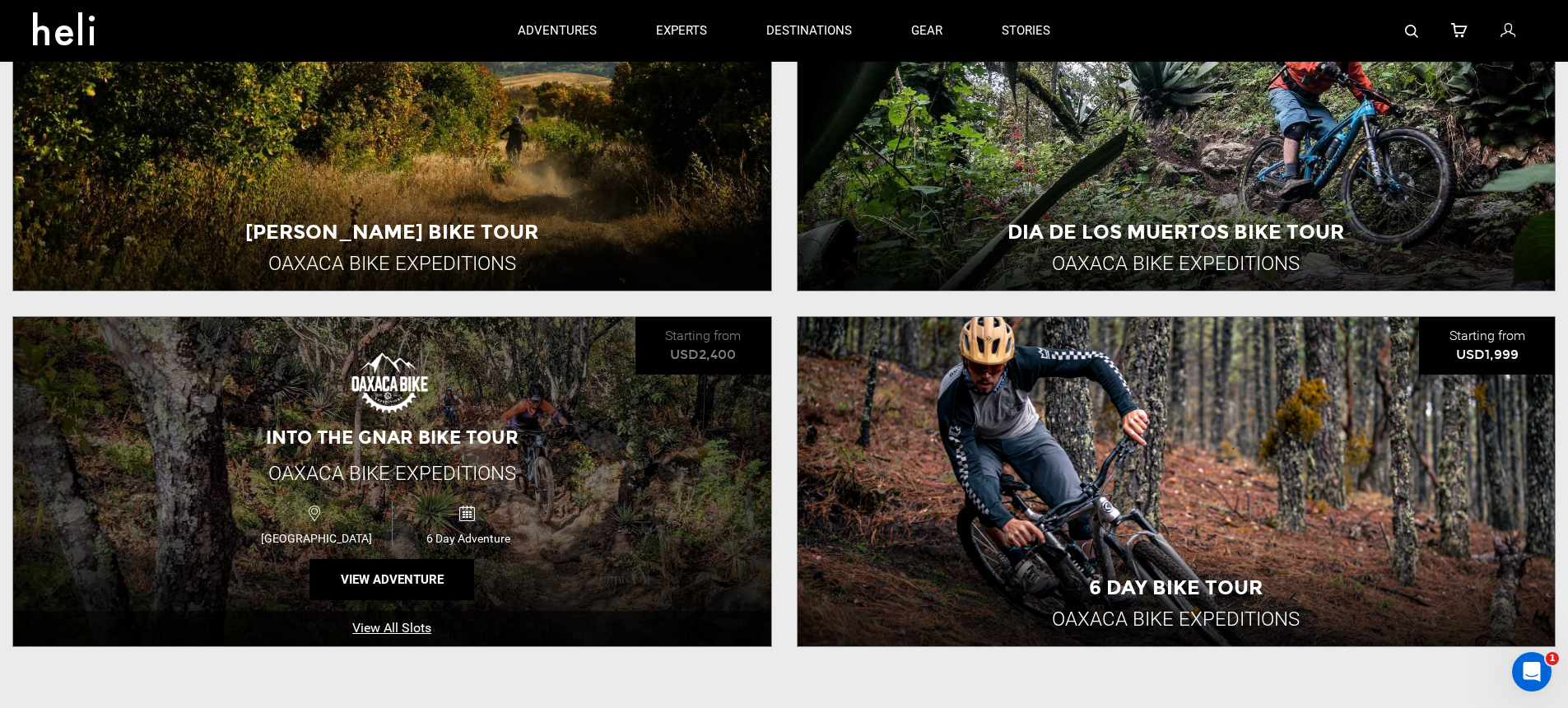
click at [608, 474] on div "Into the Gnar Bike Tour Oaxaca Bike Expeditions [GEOGRAPHIC_DATA] 6 Day Adventu…" at bounding box center [391, 481] width 758 height 330
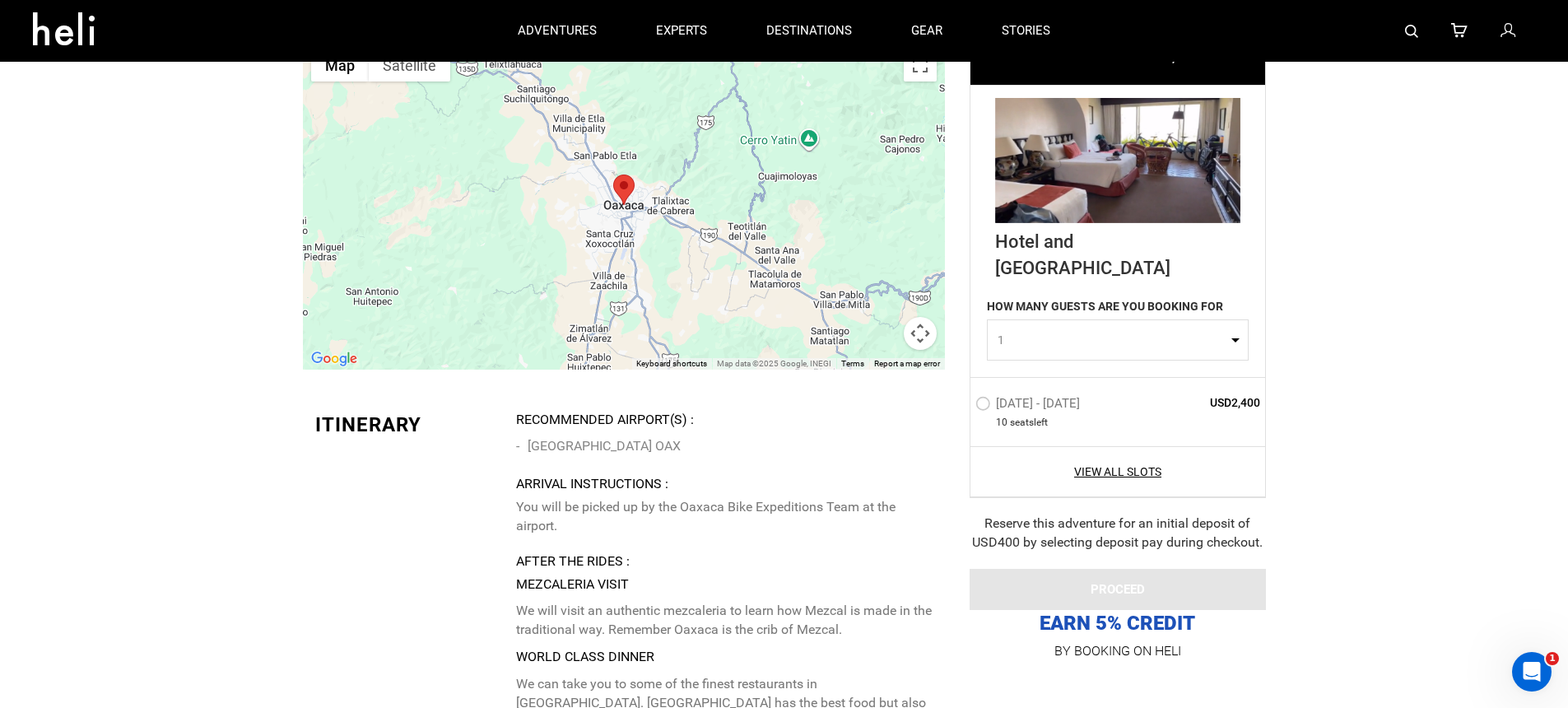
scroll to position [2485, 0]
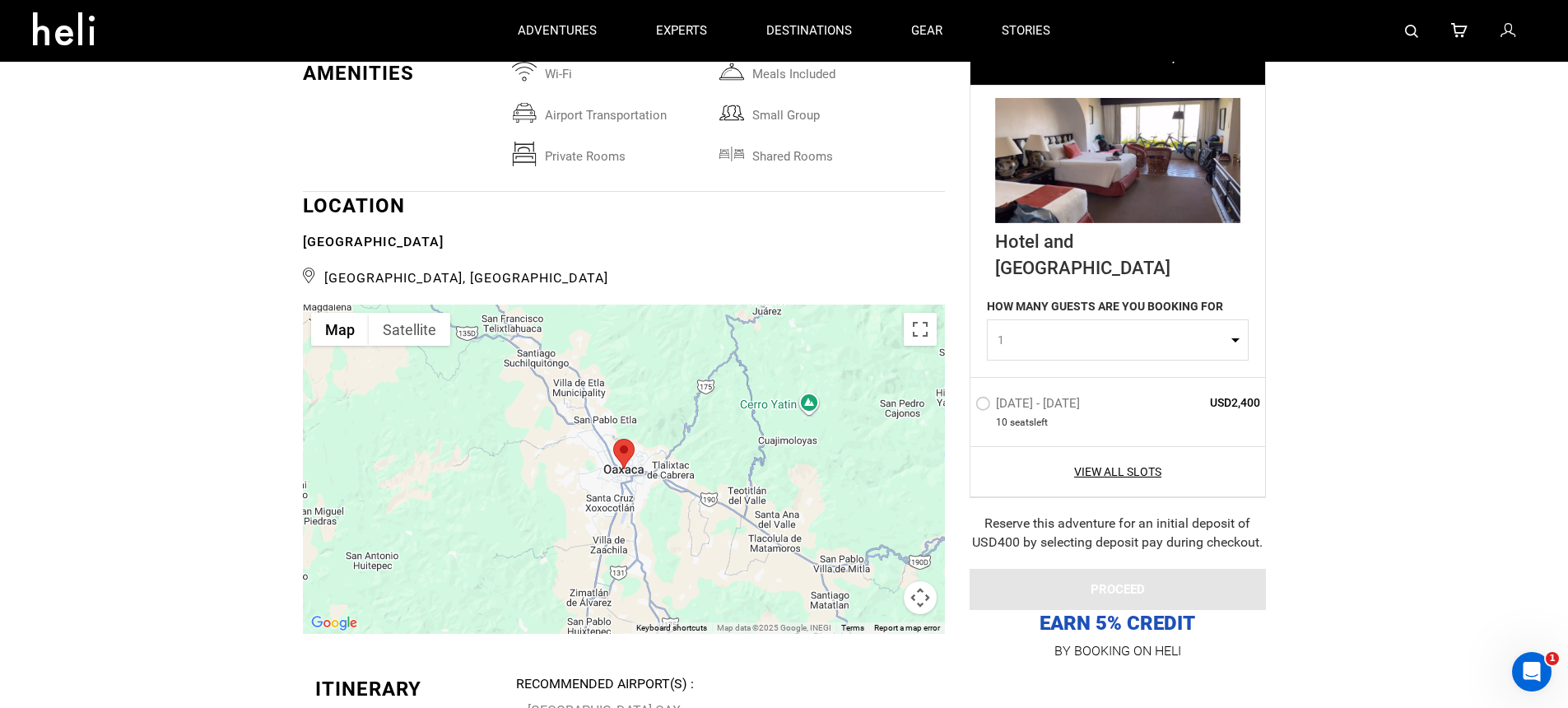
click at [921, 603] on button "Map camera controls" at bounding box center [920, 597] width 33 height 33
click at [880, 599] on button "Zoom out" at bounding box center [879, 597] width 33 height 33
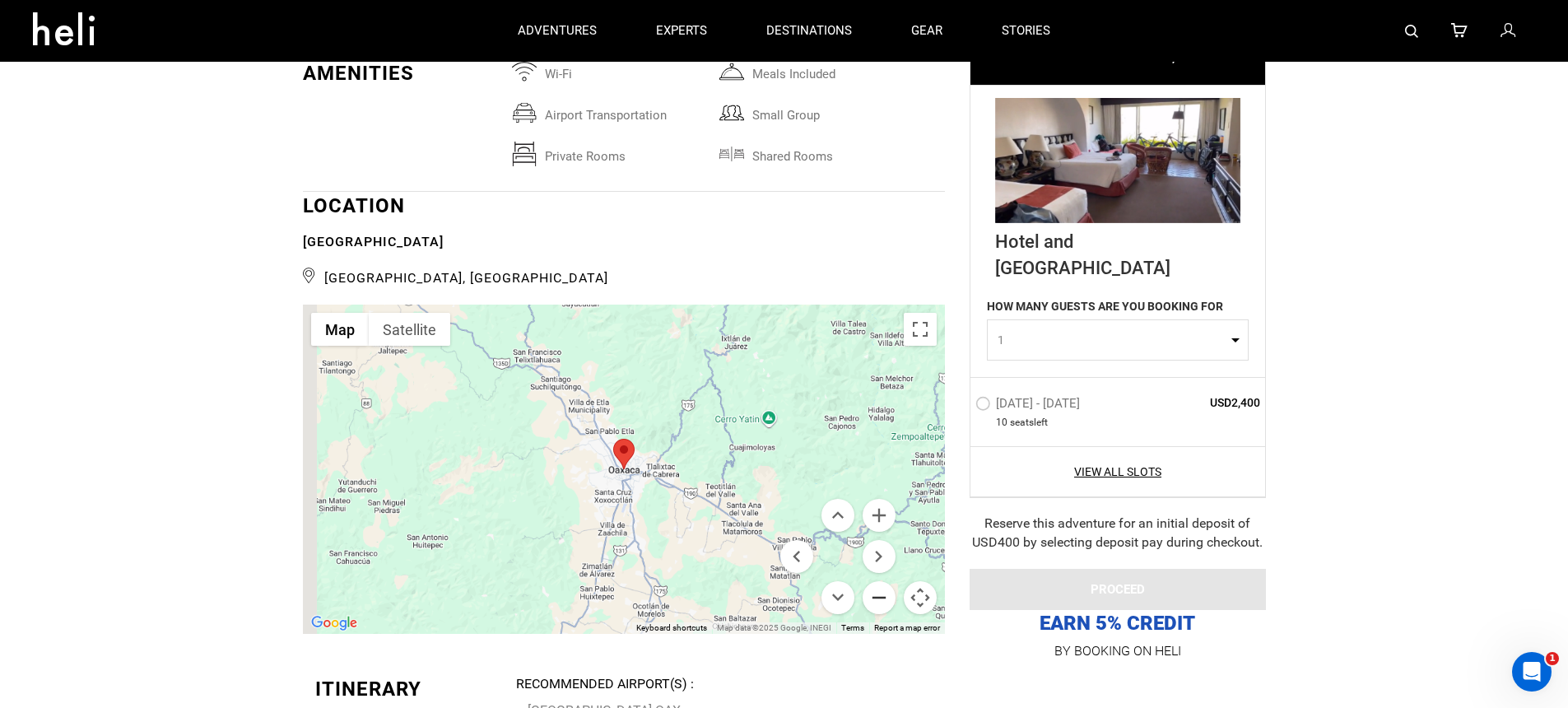
click at [880, 599] on button "Zoom out" at bounding box center [879, 597] width 33 height 33
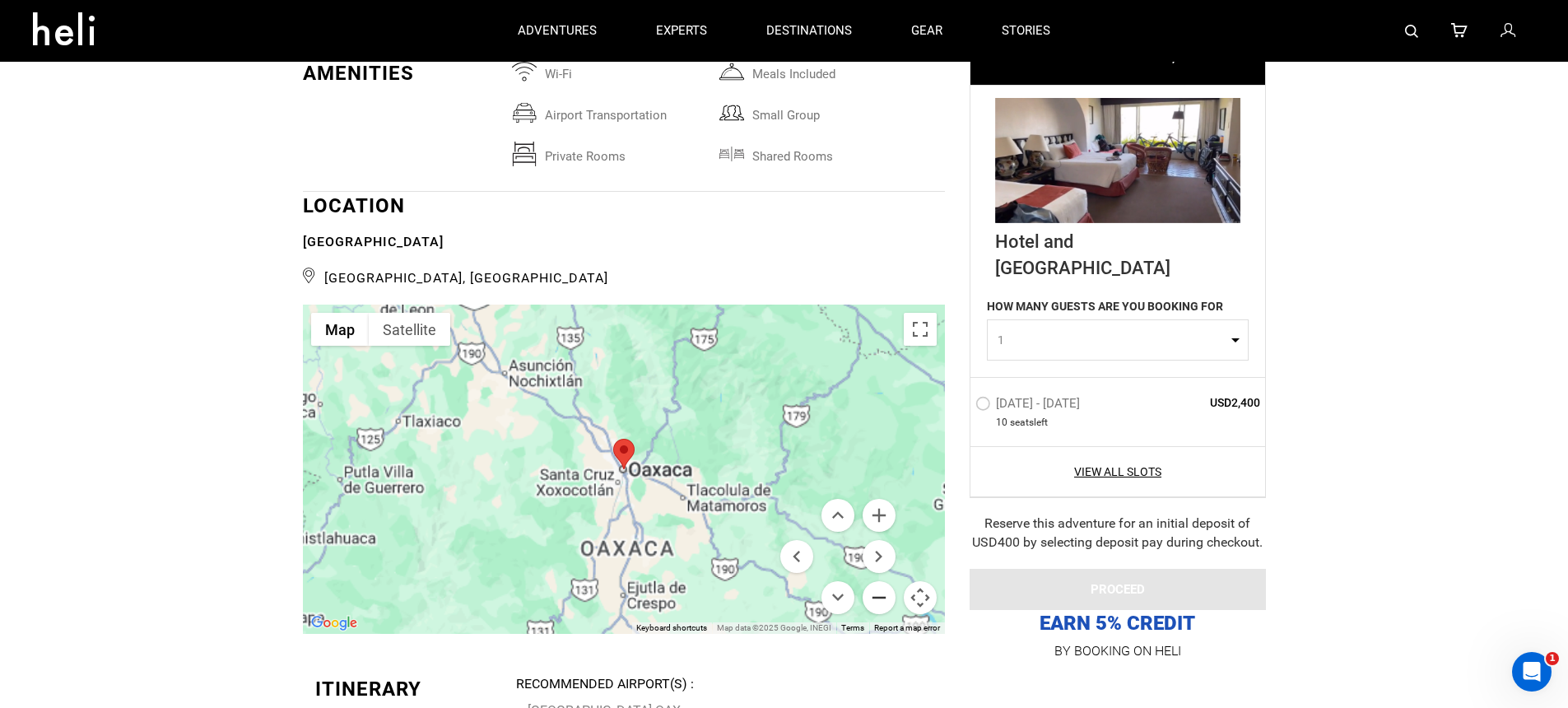
click at [880, 599] on button "Zoom out" at bounding box center [879, 597] width 33 height 33
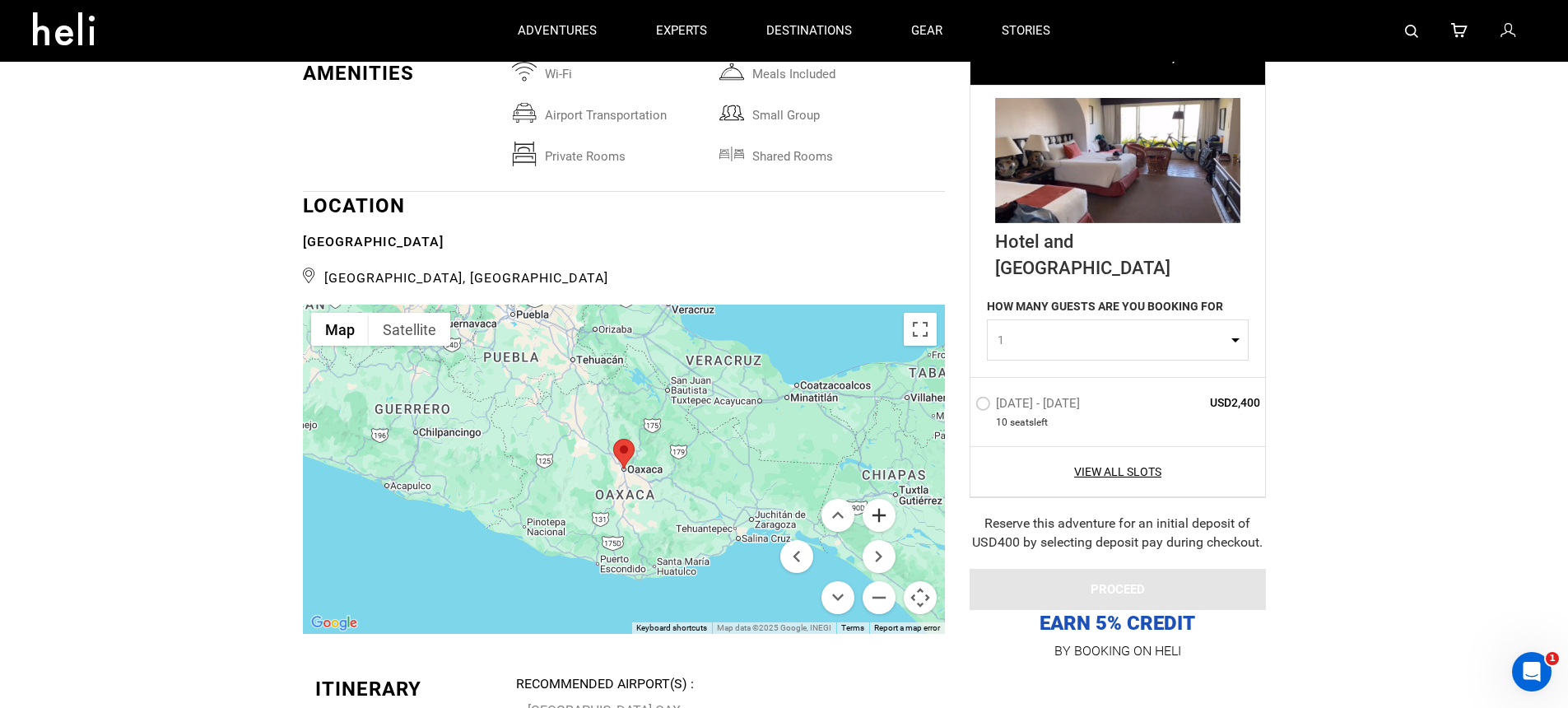
click at [878, 523] on button "Zoom in" at bounding box center [879, 515] width 33 height 33
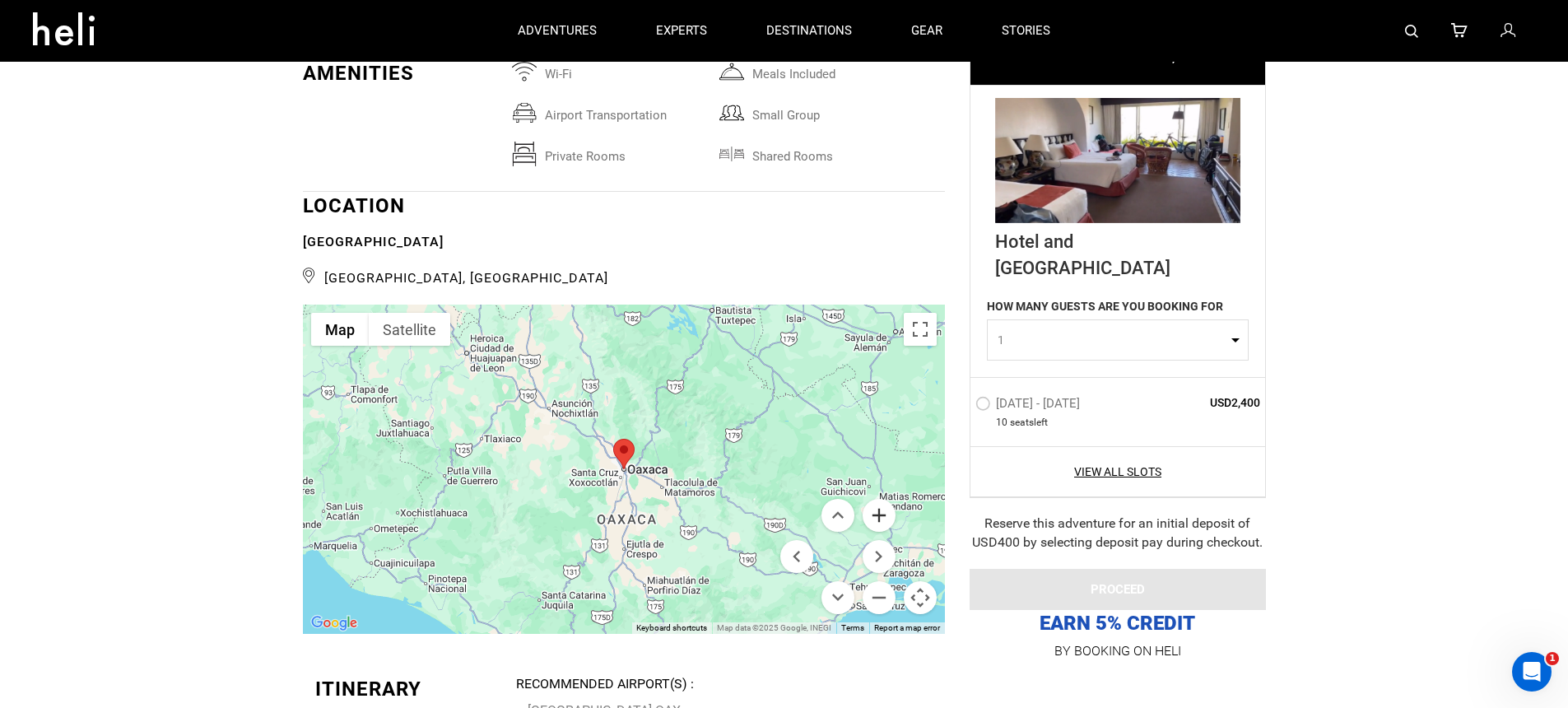
click at [878, 523] on button "Zoom in" at bounding box center [879, 515] width 33 height 33
